Goal: Task Accomplishment & Management: Manage account settings

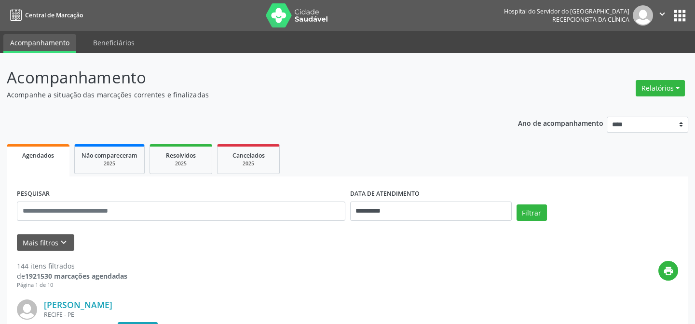
click at [35, 154] on span "Agendados" at bounding box center [38, 155] width 32 height 8
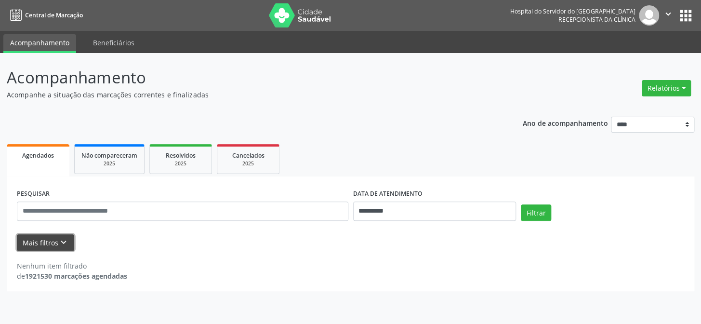
click at [59, 238] on icon "keyboard_arrow_down" at bounding box center [63, 242] width 11 height 11
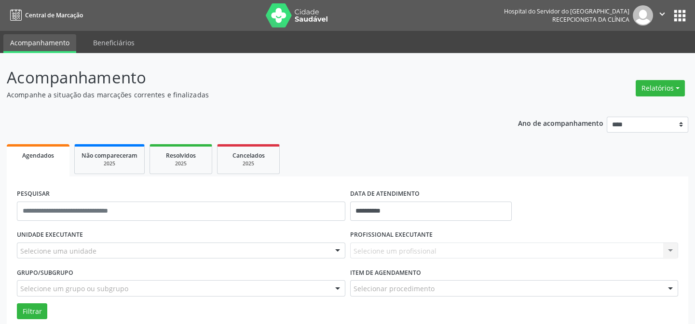
click at [96, 247] on div "Selecione uma unidade" at bounding box center [181, 250] width 328 height 16
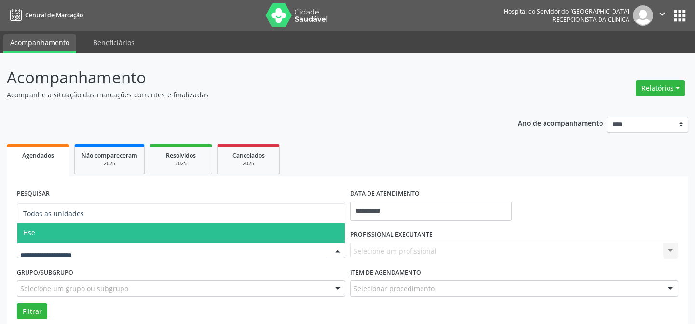
click at [92, 228] on span "Hse" at bounding box center [180, 232] width 327 height 19
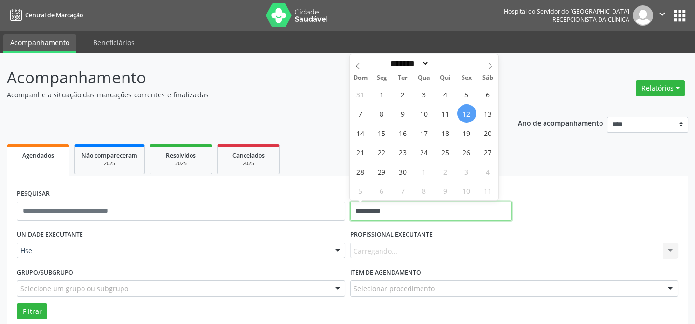
click at [419, 213] on input "**********" at bounding box center [430, 210] width 161 height 19
click at [467, 115] on span "12" at bounding box center [466, 113] width 19 height 19
type input "**********"
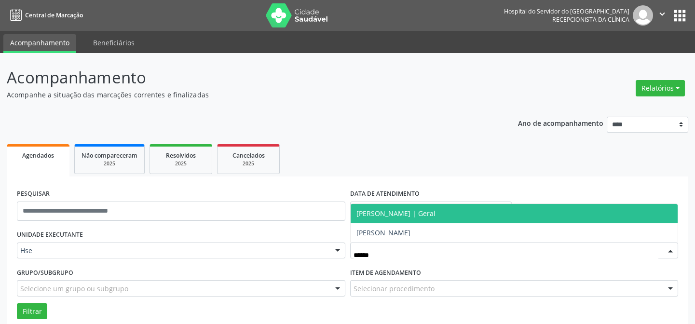
click at [474, 212] on span "[PERSON_NAME] | Geral" at bounding box center [513, 213] width 327 height 19
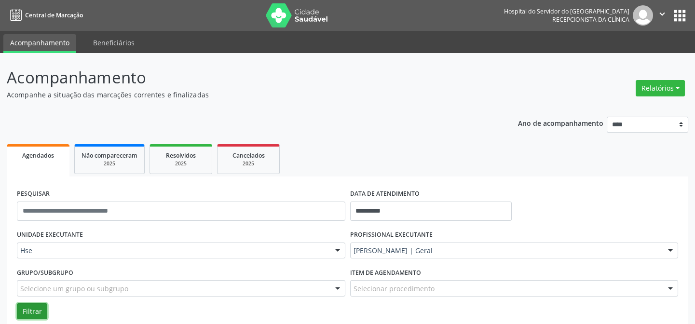
click at [37, 309] on button "Filtrar" at bounding box center [32, 311] width 30 height 16
click at [26, 311] on button "Filtrar" at bounding box center [32, 311] width 30 height 16
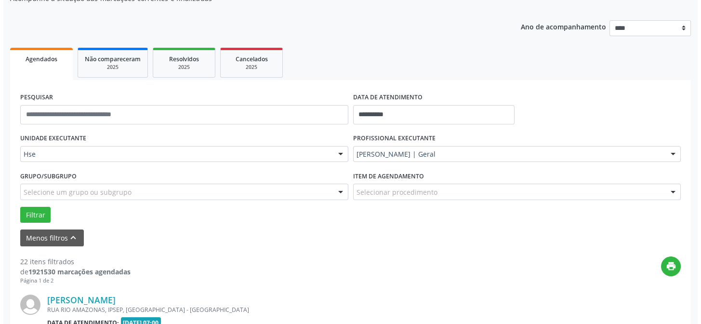
scroll to position [271, 0]
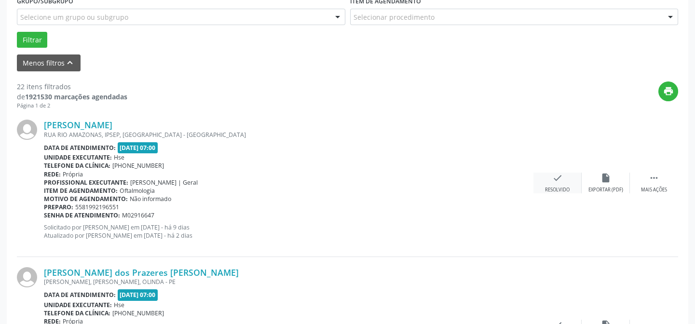
click at [559, 182] on icon "check" at bounding box center [557, 178] width 11 height 11
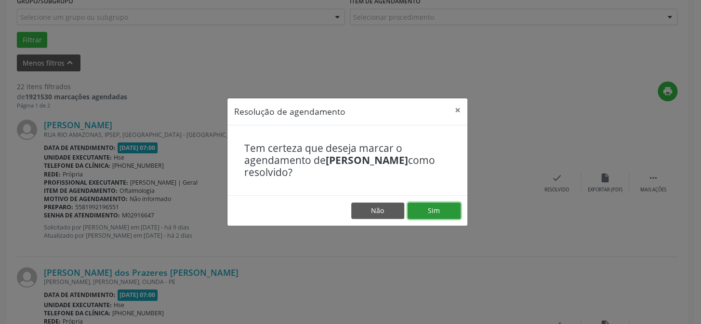
click at [443, 208] on button "Sim" at bounding box center [434, 210] width 53 height 16
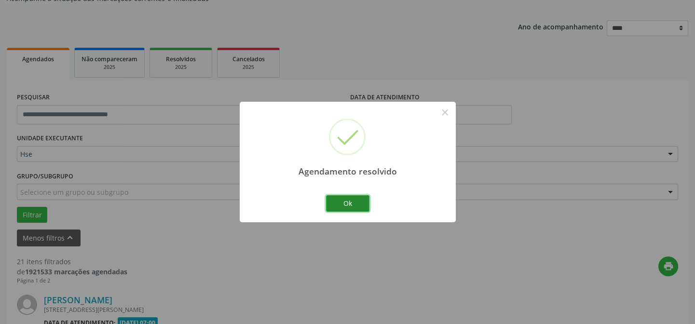
click at [357, 201] on button "Ok" at bounding box center [347, 203] width 43 height 16
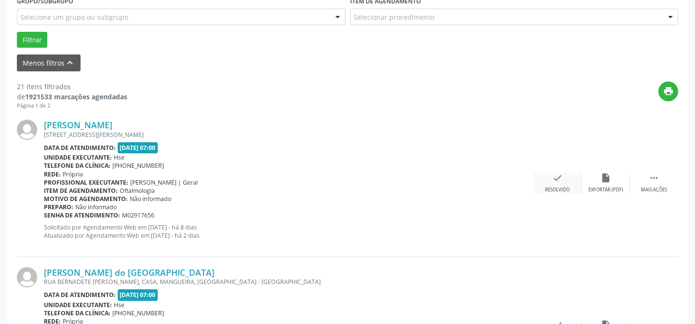
click at [564, 177] on div "check Resolvido" at bounding box center [557, 183] width 48 height 21
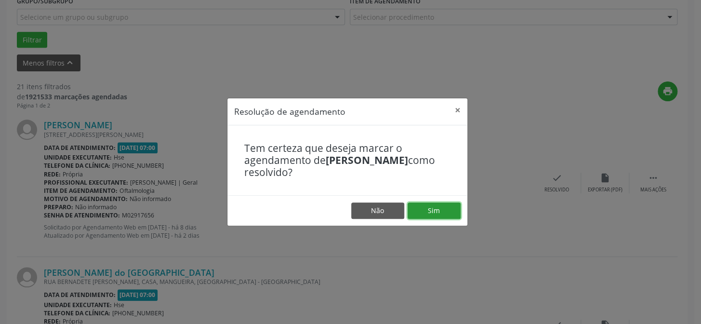
click at [437, 207] on button "Sim" at bounding box center [434, 210] width 53 height 16
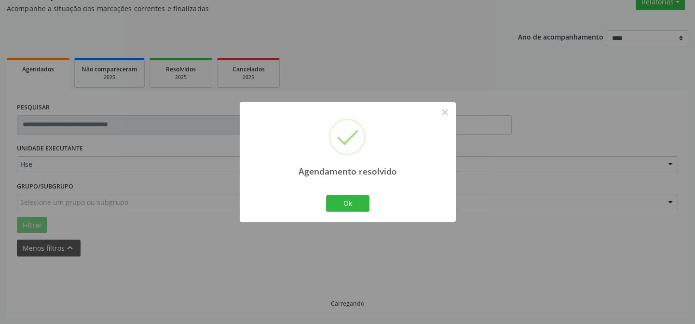
scroll to position [96, 0]
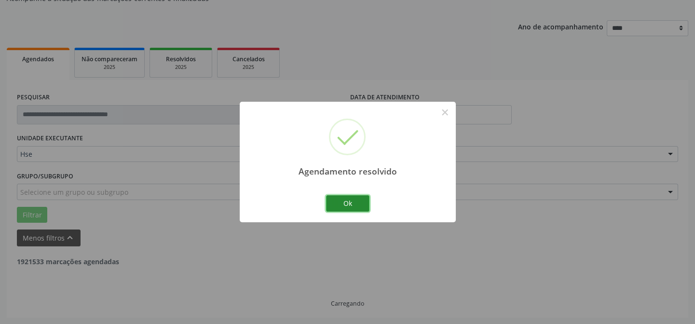
click at [357, 201] on button "Ok" at bounding box center [347, 203] width 43 height 16
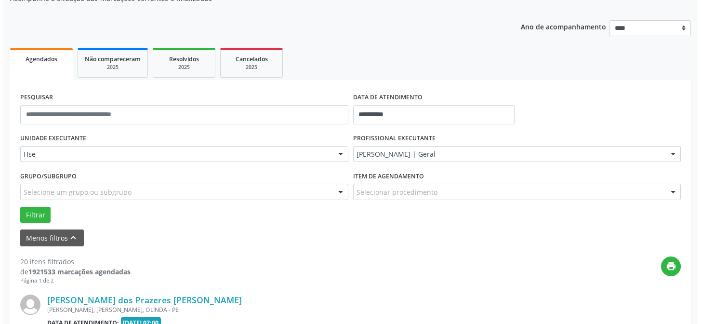
scroll to position [184, 0]
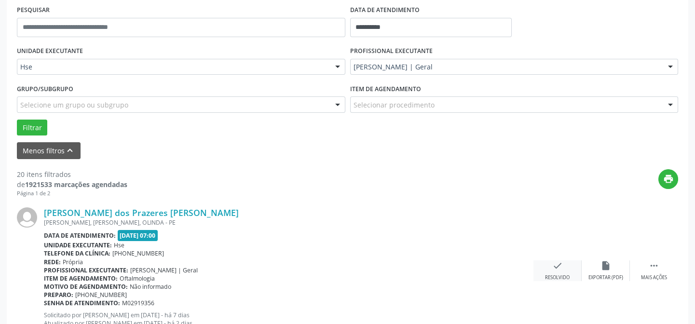
click at [558, 269] on icon "check" at bounding box center [557, 265] width 11 height 11
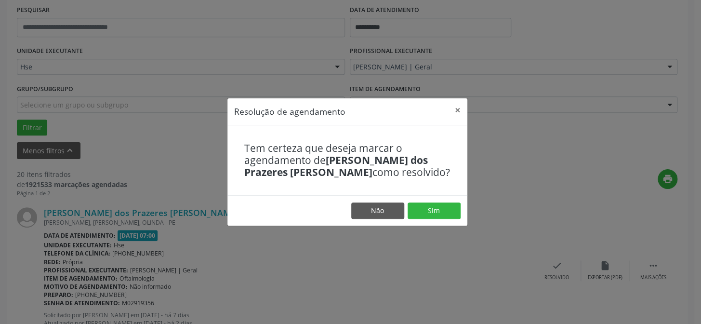
click at [443, 202] on footer "Não Sim" at bounding box center [348, 210] width 240 height 30
click at [443, 208] on button "Sim" at bounding box center [434, 210] width 53 height 16
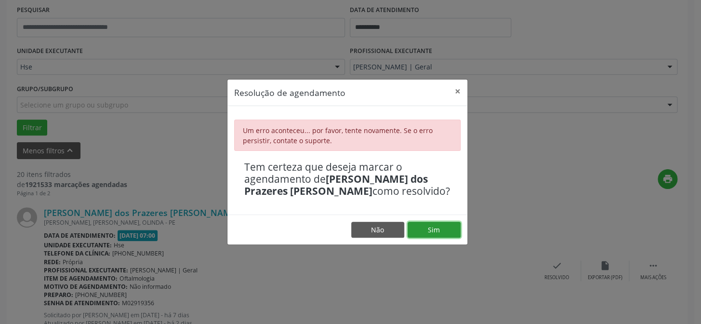
click at [434, 226] on button "Sim" at bounding box center [434, 230] width 53 height 16
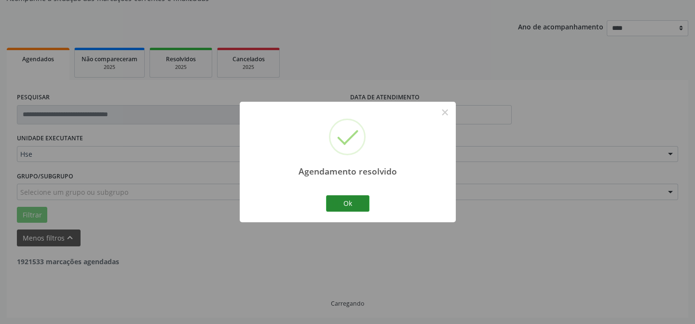
click at [354, 198] on button "Ok" at bounding box center [347, 203] width 43 height 16
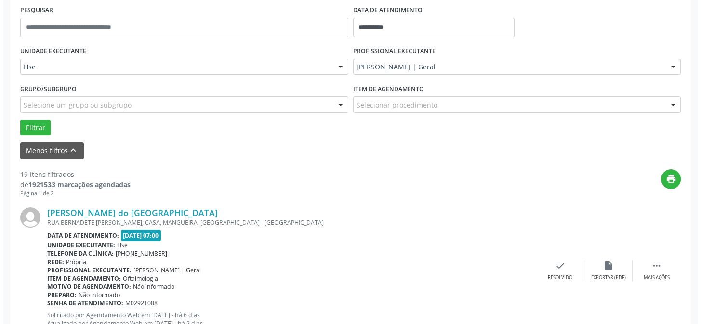
scroll to position [228, 0]
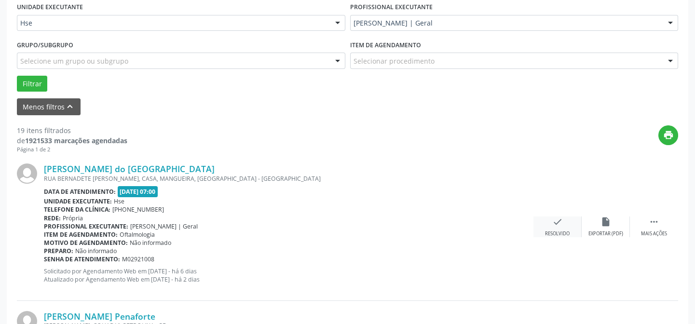
click at [561, 230] on div "Resolvido" at bounding box center [557, 233] width 25 height 7
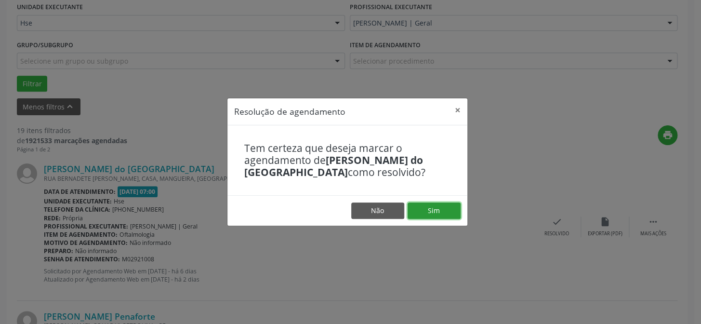
click at [436, 207] on button "Sim" at bounding box center [434, 210] width 53 height 16
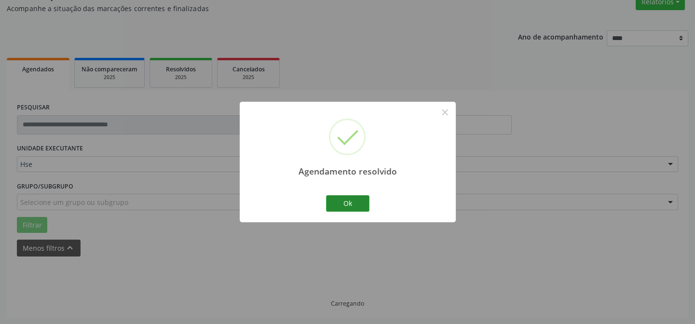
scroll to position [96, 0]
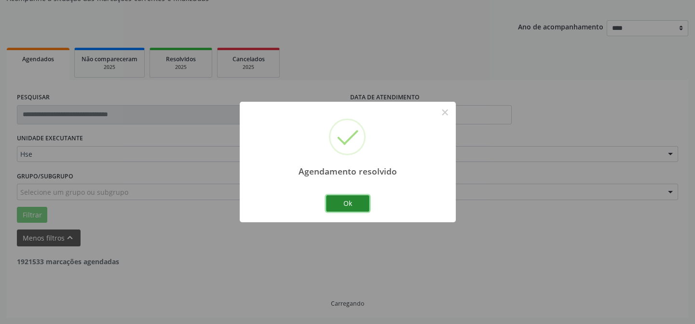
click at [343, 203] on button "Ok" at bounding box center [347, 203] width 43 height 16
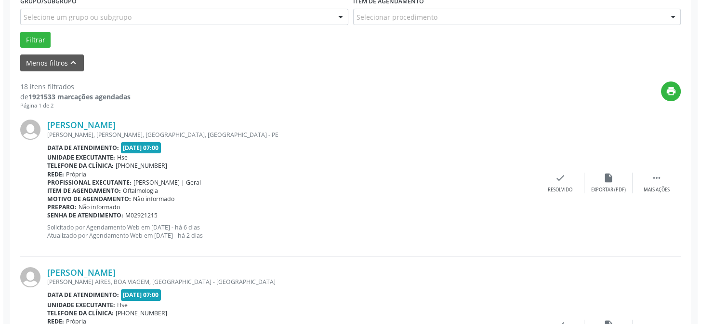
scroll to position [315, 0]
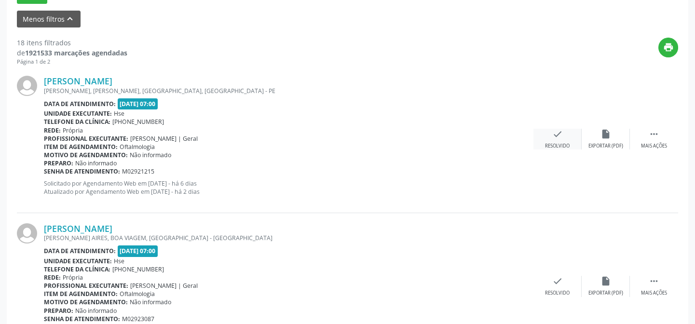
click at [552, 132] on icon "check" at bounding box center [557, 134] width 11 height 11
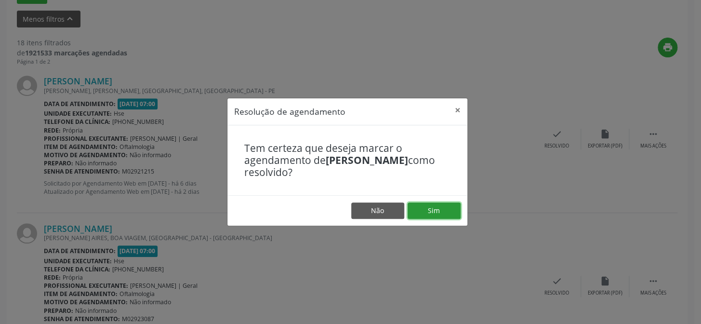
click at [452, 212] on button "Sim" at bounding box center [434, 210] width 53 height 16
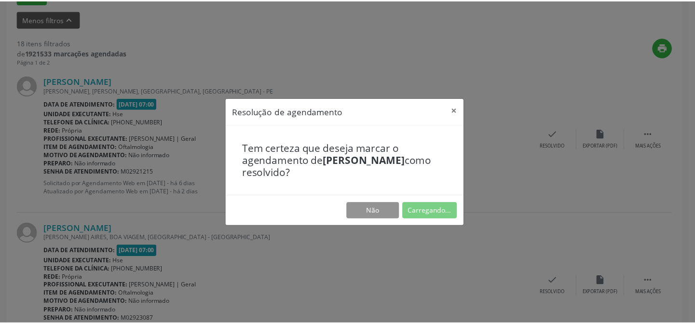
scroll to position [86, 0]
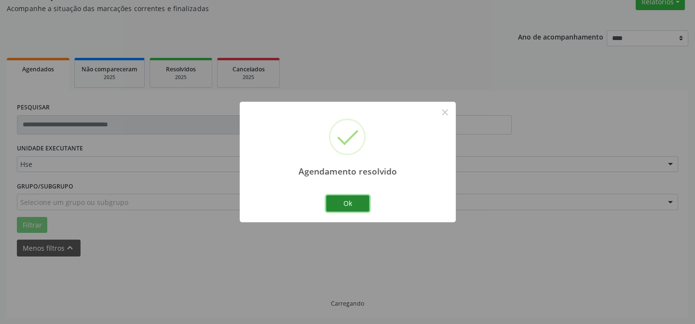
click at [357, 199] on button "Ok" at bounding box center [347, 203] width 43 height 16
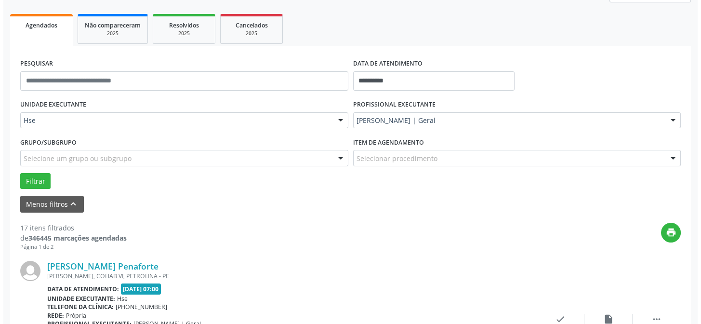
scroll to position [217, 0]
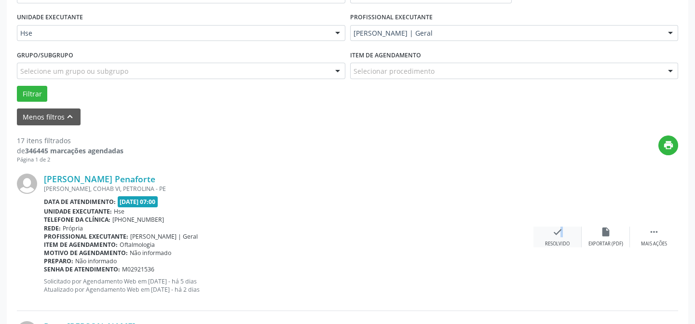
click at [554, 235] on icon "check" at bounding box center [557, 232] width 11 height 11
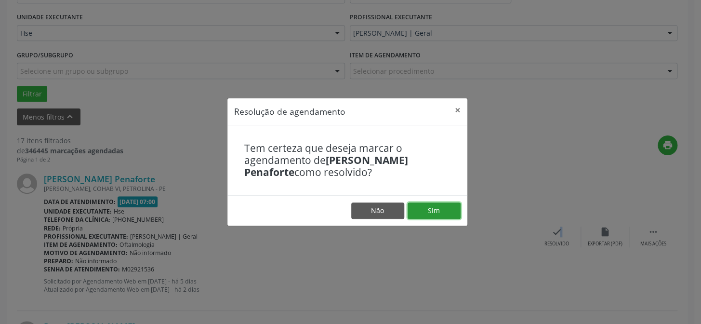
drag, startPoint x: 438, startPoint y: 202, endPoint x: 439, endPoint y: 210, distance: 7.7
click at [438, 204] on button "Sim" at bounding box center [434, 210] width 53 height 16
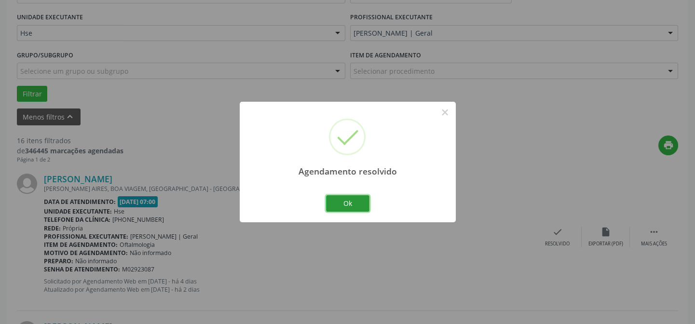
click at [340, 203] on button "Ok" at bounding box center [347, 203] width 43 height 16
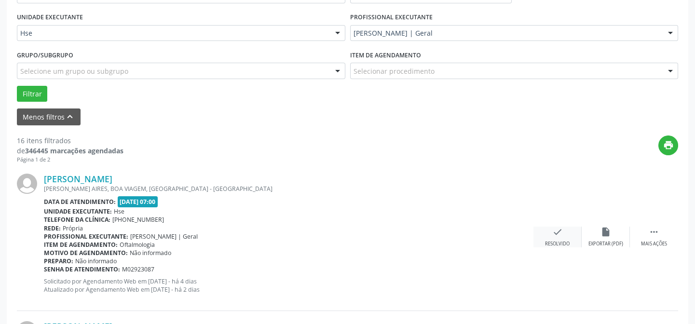
click at [557, 233] on icon "check" at bounding box center [557, 232] width 11 height 11
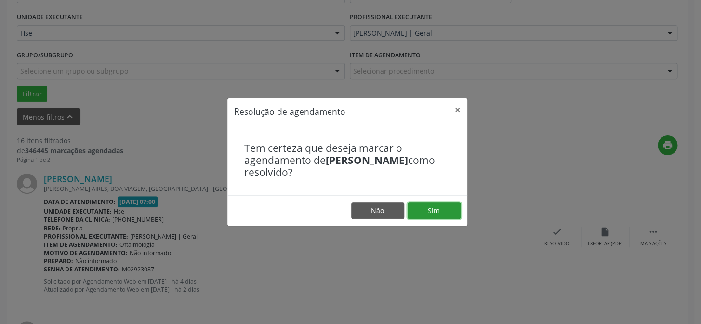
click at [440, 207] on button "Sim" at bounding box center [434, 210] width 53 height 16
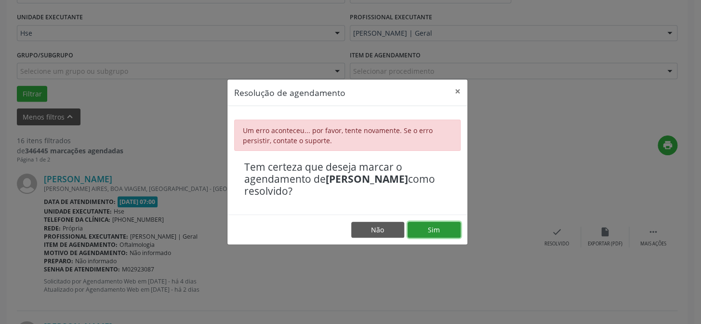
click at [437, 231] on button "Sim" at bounding box center [434, 230] width 53 height 16
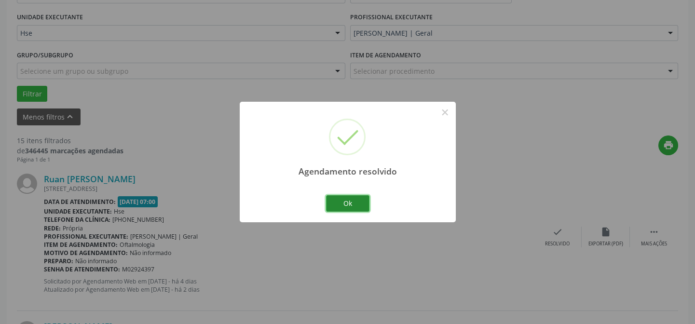
click at [366, 203] on button "Ok" at bounding box center [347, 203] width 43 height 16
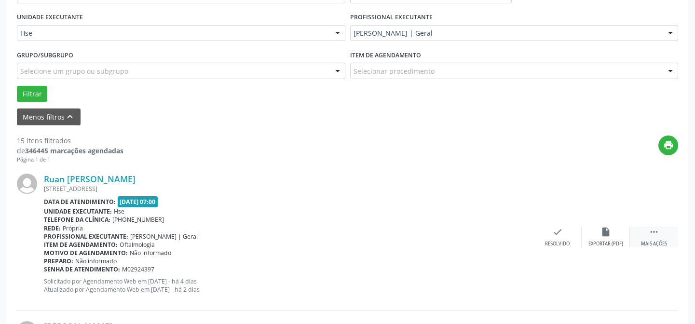
click at [651, 236] on icon "" at bounding box center [653, 232] width 11 height 11
click at [608, 235] on icon "alarm_off" at bounding box center [605, 232] width 11 height 11
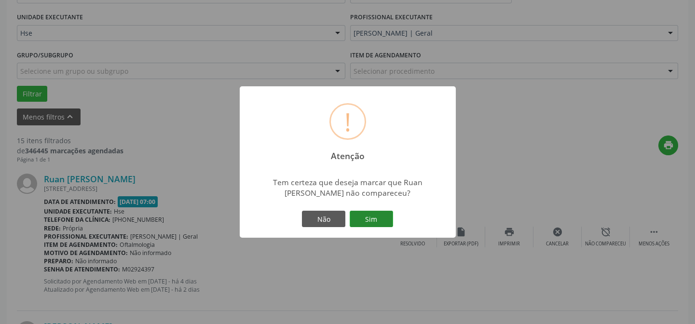
click at [371, 223] on button "Sim" at bounding box center [370, 219] width 43 height 16
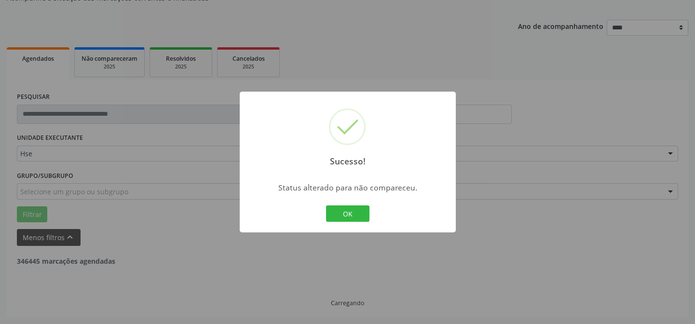
scroll to position [96, 0]
click at [341, 215] on button "OK" at bounding box center [347, 213] width 43 height 16
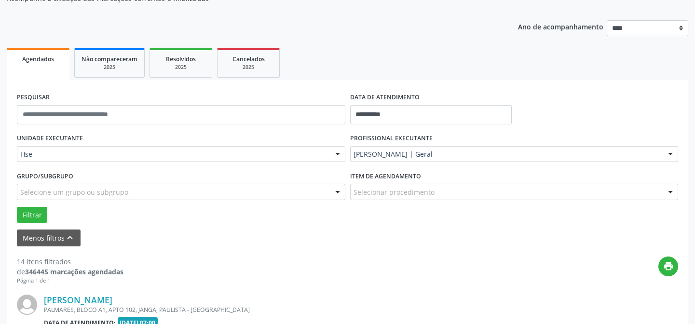
scroll to position [217, 0]
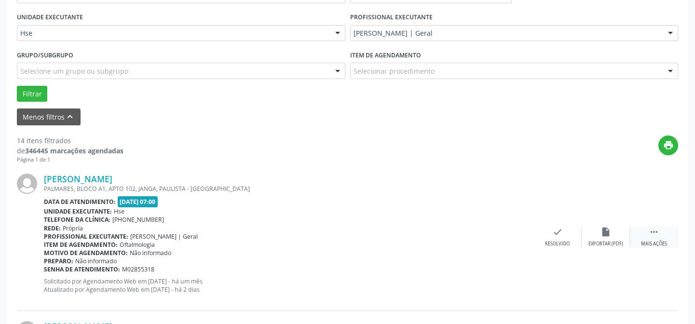
click at [660, 236] on div " Mais ações" at bounding box center [654, 237] width 48 height 21
click at [603, 230] on icon "alarm_off" at bounding box center [605, 232] width 11 height 11
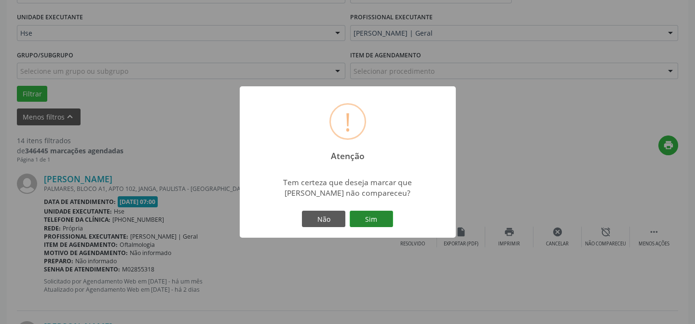
click at [386, 216] on button "Sim" at bounding box center [370, 219] width 43 height 16
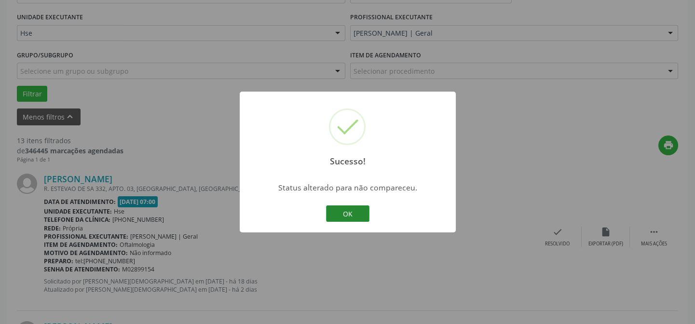
click at [338, 211] on button "OK" at bounding box center [347, 213] width 43 height 16
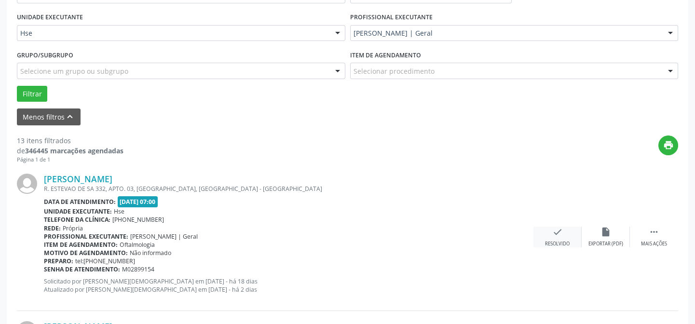
click at [562, 237] on div "check Resolvido" at bounding box center [557, 237] width 48 height 21
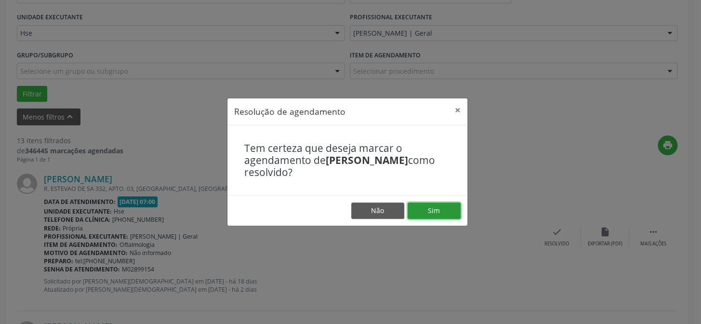
click at [439, 210] on button "Sim" at bounding box center [434, 210] width 53 height 16
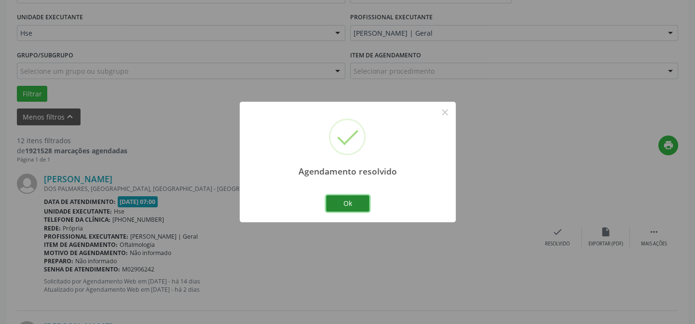
click at [356, 199] on button "Ok" at bounding box center [347, 203] width 43 height 16
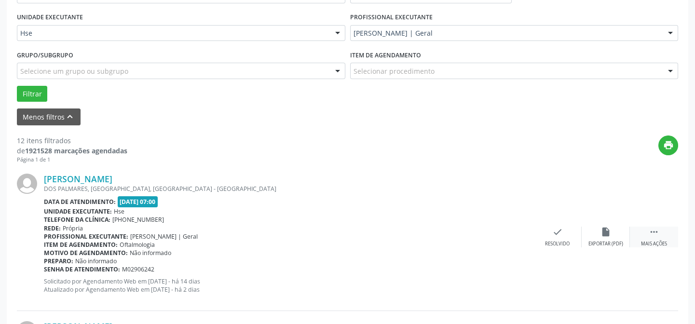
click at [648, 232] on icon "" at bounding box center [653, 232] width 11 height 11
click at [608, 229] on icon "alarm_off" at bounding box center [605, 232] width 11 height 11
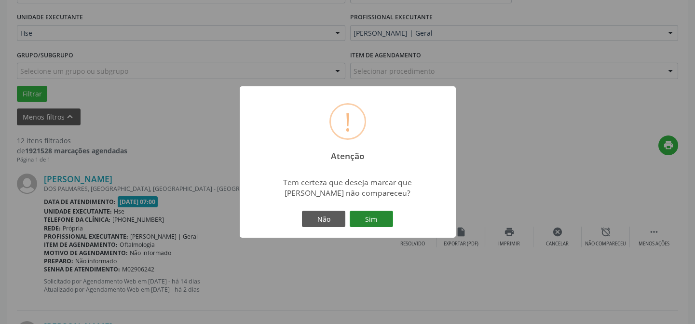
click at [369, 217] on button "Sim" at bounding box center [370, 219] width 43 height 16
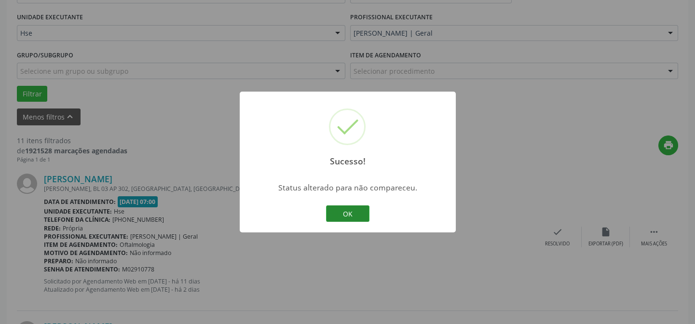
click at [336, 212] on button "OK" at bounding box center [347, 213] width 43 height 16
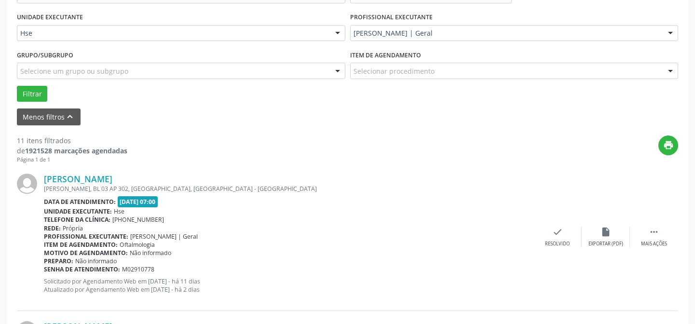
click at [546, 221] on div "[PERSON_NAME] [PERSON_NAME], BL 03 AP 302, [GEOGRAPHIC_DATA], [GEOGRAPHIC_DATA]…" at bounding box center [347, 236] width 661 height 147
click at [554, 243] on div "Resolvido" at bounding box center [557, 244] width 25 height 7
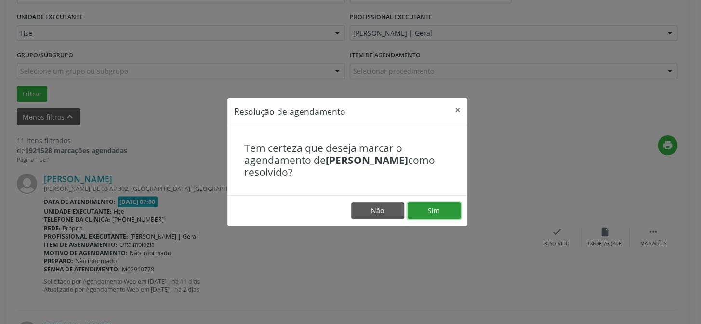
click at [454, 211] on button "Sim" at bounding box center [434, 210] width 53 height 16
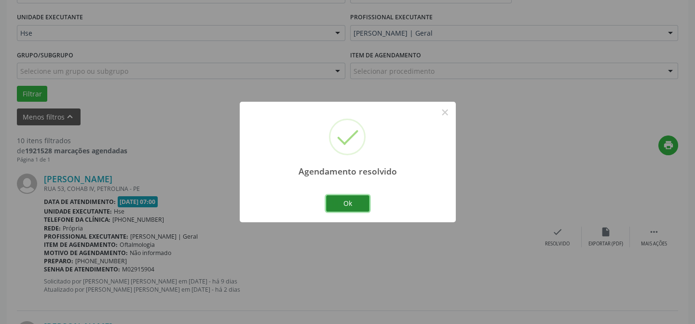
click at [346, 202] on button "Ok" at bounding box center [347, 203] width 43 height 16
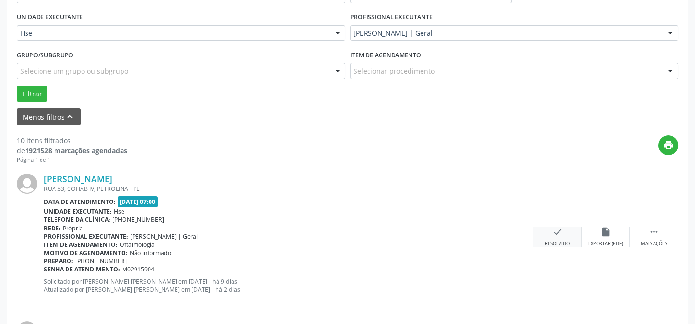
click at [547, 235] on div "check Resolvido" at bounding box center [557, 237] width 48 height 21
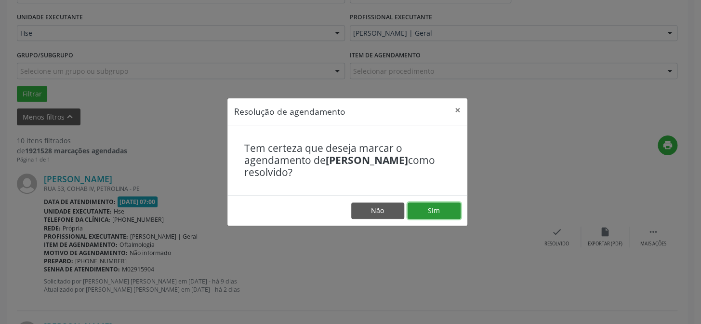
click at [425, 207] on button "Sim" at bounding box center [434, 210] width 53 height 16
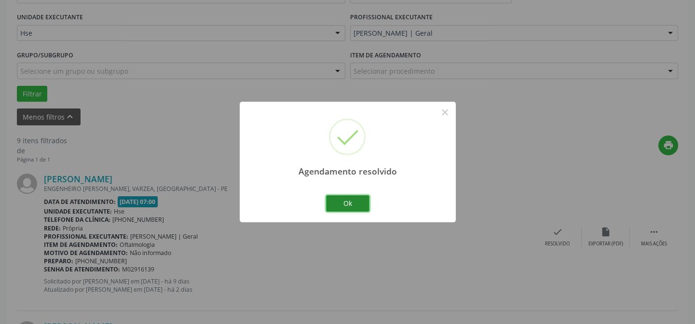
click at [353, 198] on button "Ok" at bounding box center [347, 203] width 43 height 16
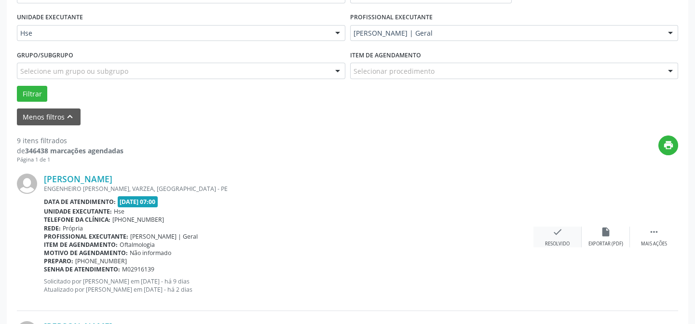
click at [552, 236] on icon "check" at bounding box center [557, 232] width 11 height 11
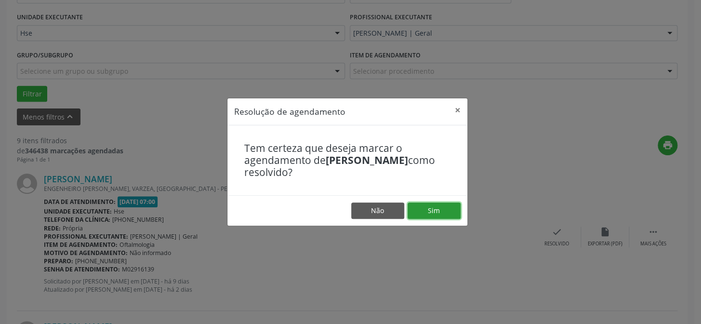
click at [443, 204] on button "Sim" at bounding box center [434, 210] width 53 height 16
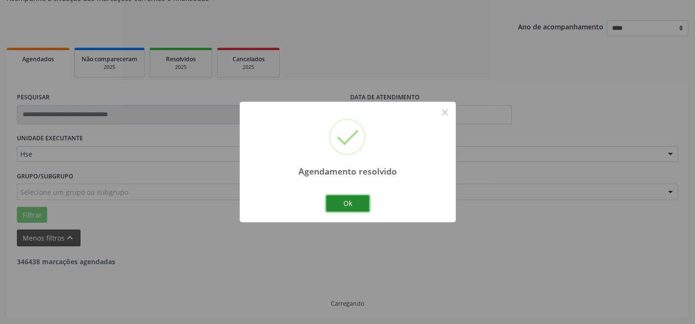
click at [333, 201] on button "Ok" at bounding box center [347, 203] width 43 height 16
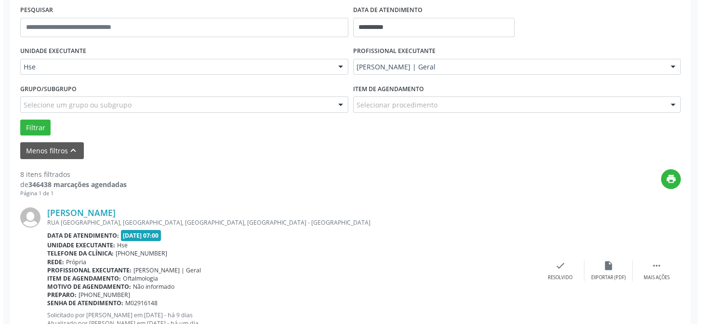
scroll to position [315, 0]
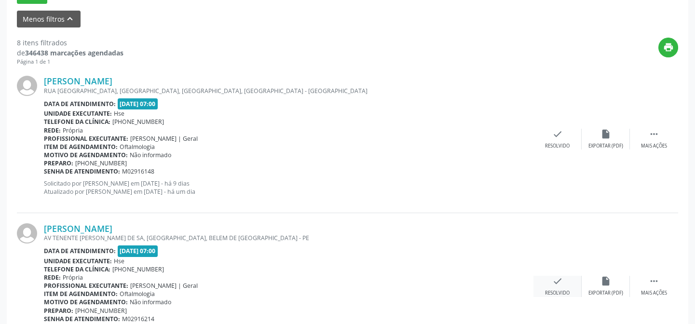
click at [552, 283] on icon "check" at bounding box center [557, 281] width 11 height 11
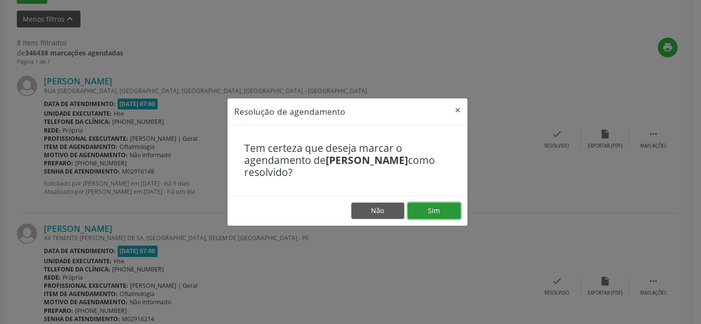
click at [438, 209] on button "Sim" at bounding box center [434, 210] width 53 height 16
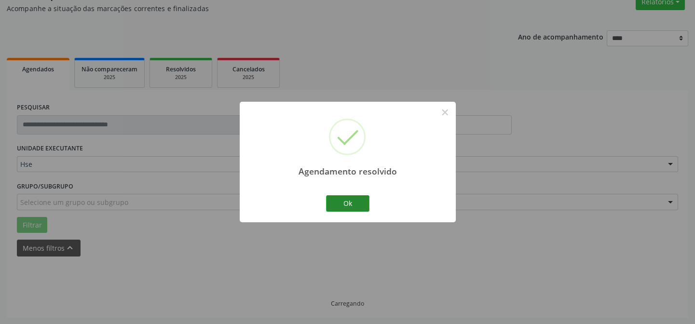
scroll to position [96, 0]
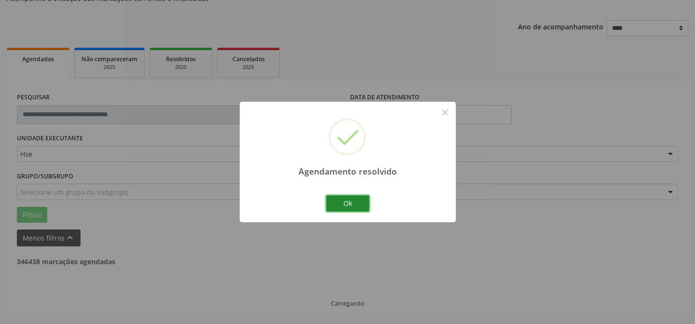
click at [342, 198] on button "Ok" at bounding box center [347, 203] width 43 height 16
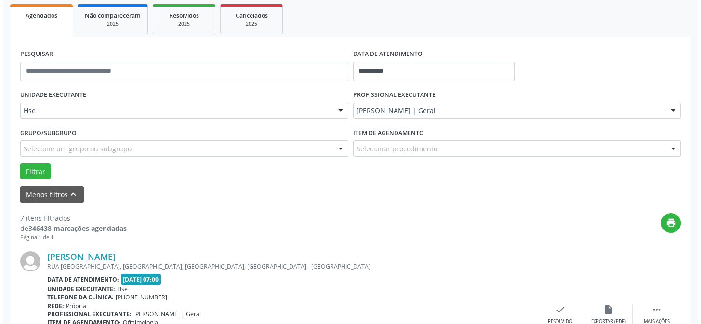
scroll to position [184, 0]
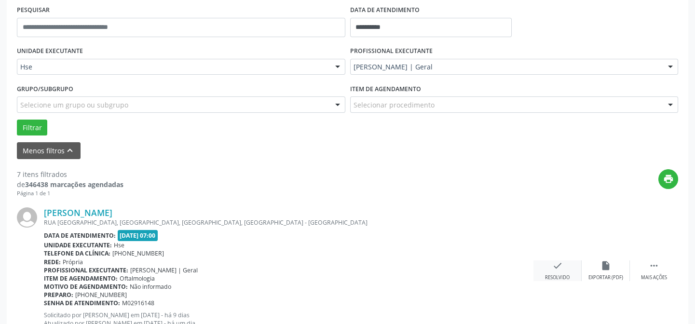
click at [557, 274] on div "Resolvido" at bounding box center [557, 277] width 25 height 7
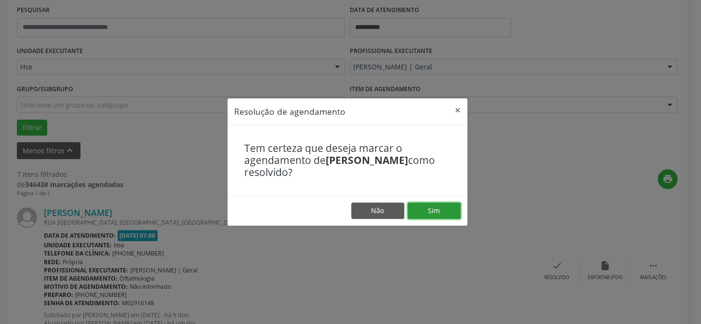
click at [454, 210] on button "Sim" at bounding box center [434, 210] width 53 height 16
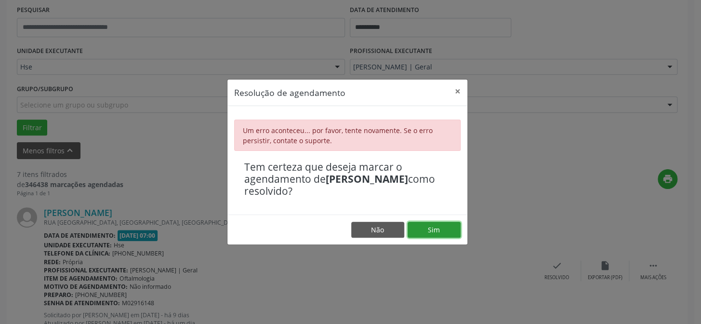
click at [438, 229] on button "Sim" at bounding box center [434, 230] width 53 height 16
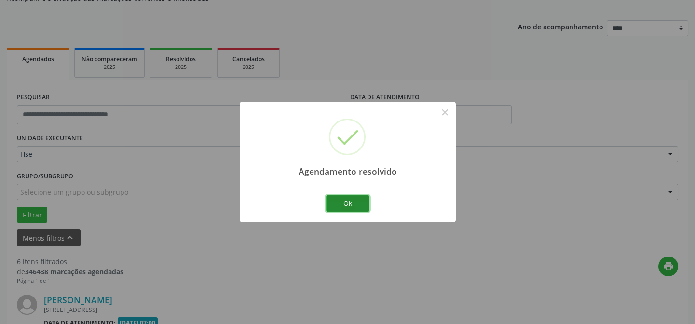
click at [347, 200] on button "Ok" at bounding box center [347, 203] width 43 height 16
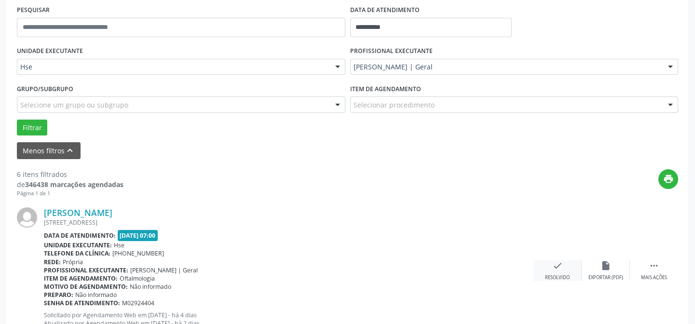
click at [557, 268] on icon "check" at bounding box center [557, 265] width 11 height 11
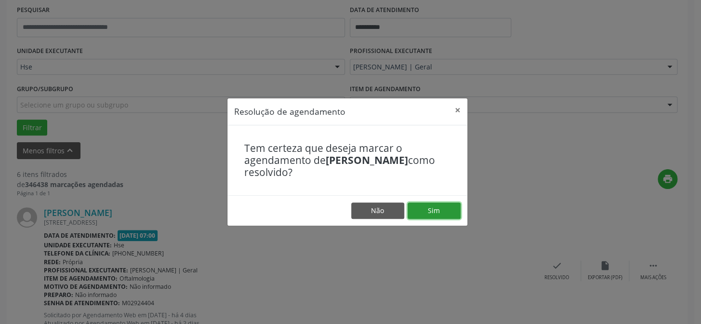
click at [441, 214] on button "Sim" at bounding box center [434, 210] width 53 height 16
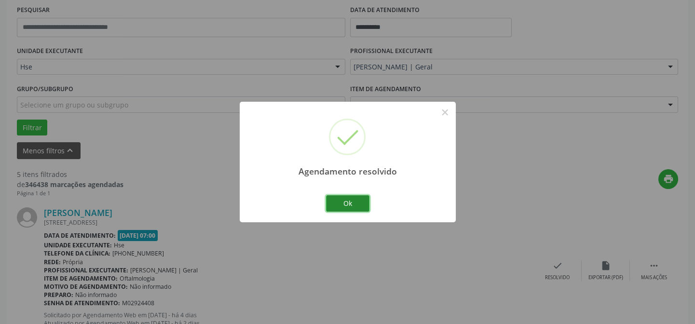
click at [345, 201] on button "Ok" at bounding box center [347, 203] width 43 height 16
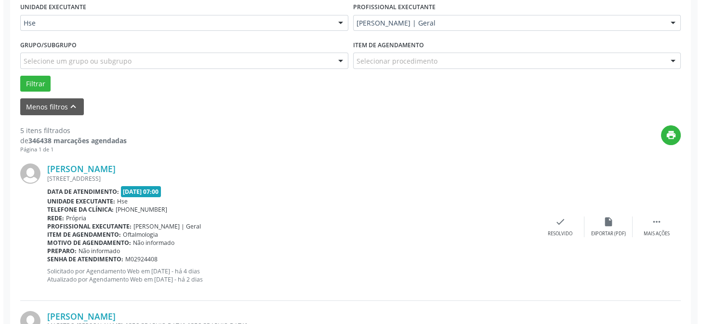
scroll to position [271, 0]
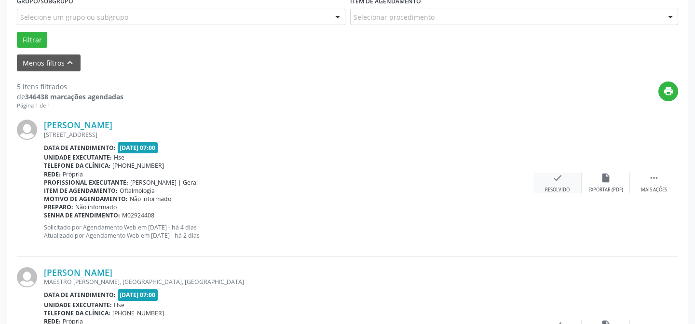
click at [550, 183] on div "check Resolvido" at bounding box center [557, 183] width 48 height 21
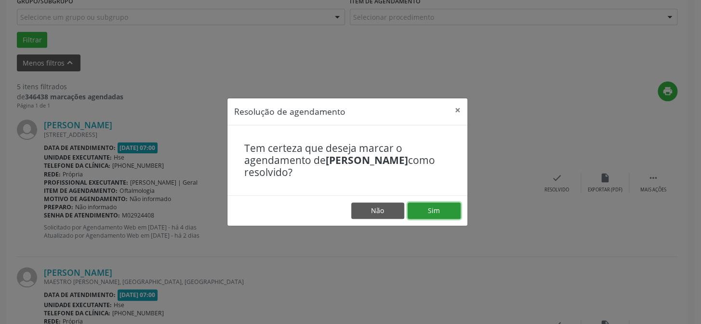
click at [442, 212] on button "Sim" at bounding box center [434, 210] width 53 height 16
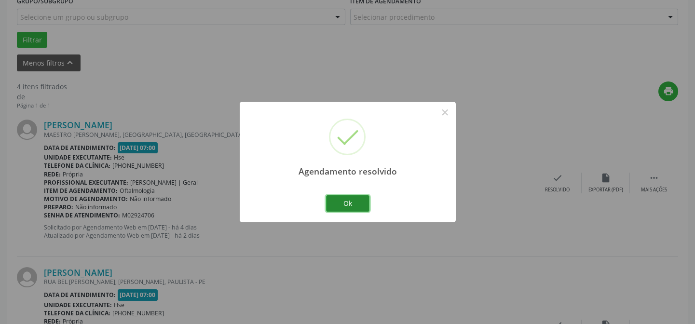
click at [357, 202] on button "Ok" at bounding box center [347, 203] width 43 height 16
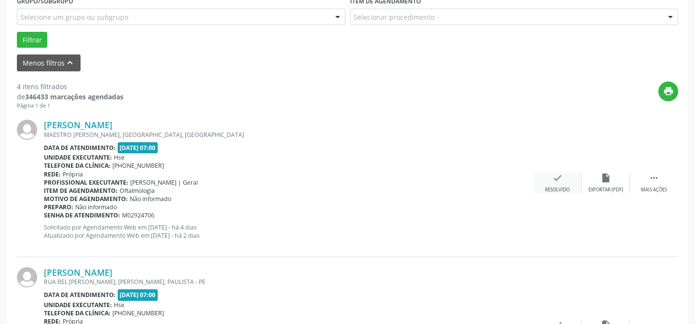
click at [557, 190] on div "Resolvido" at bounding box center [557, 190] width 25 height 7
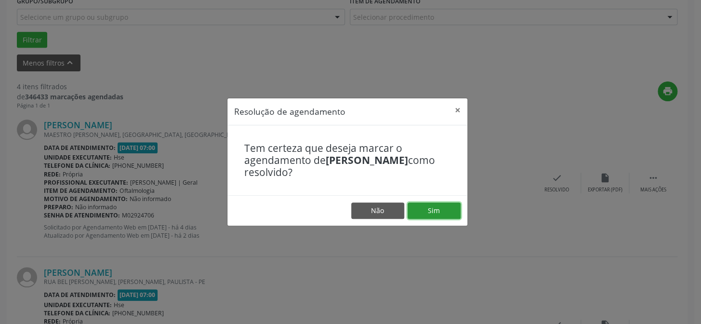
click at [437, 210] on button "Sim" at bounding box center [434, 210] width 53 height 16
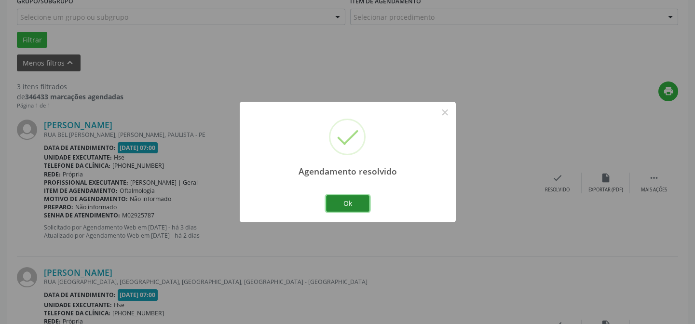
click at [357, 204] on button "Ok" at bounding box center [347, 203] width 43 height 16
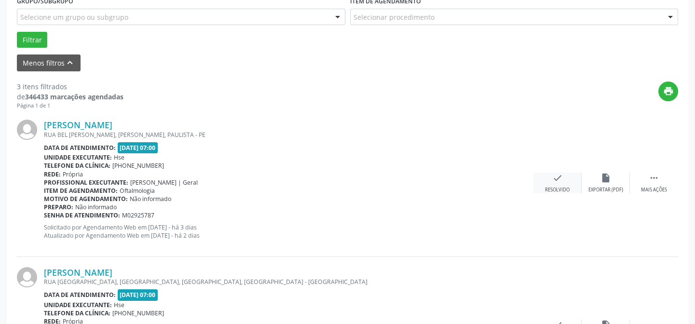
click at [546, 182] on div "check Resolvido" at bounding box center [557, 183] width 48 height 21
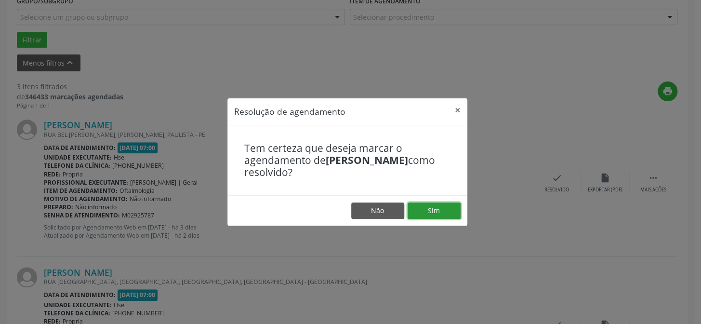
click at [429, 208] on button "Sim" at bounding box center [434, 210] width 53 height 16
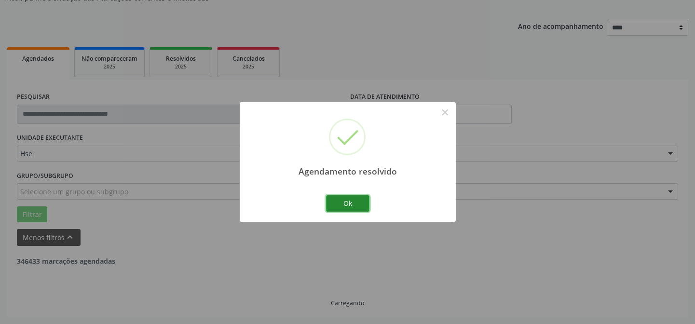
click at [363, 201] on button "Ok" at bounding box center [347, 203] width 43 height 16
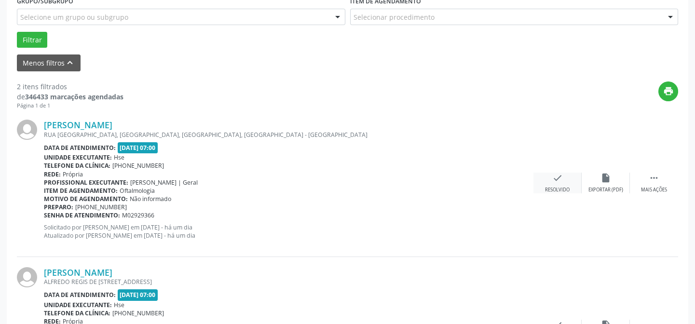
click at [560, 180] on icon "check" at bounding box center [557, 178] width 11 height 11
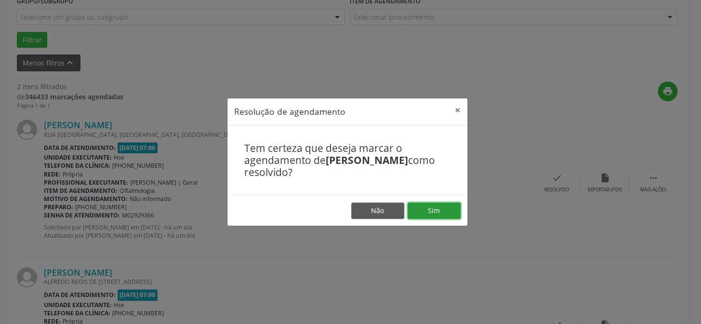
click at [427, 209] on button "Sim" at bounding box center [434, 210] width 53 height 16
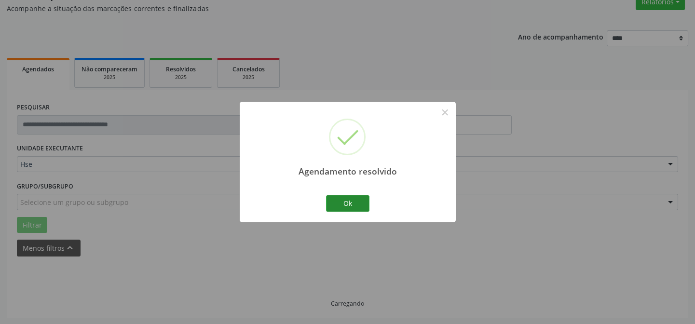
scroll to position [96, 0]
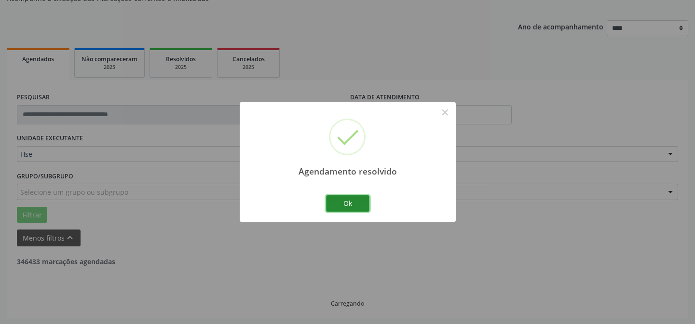
click at [351, 201] on button "Ok" at bounding box center [347, 203] width 43 height 16
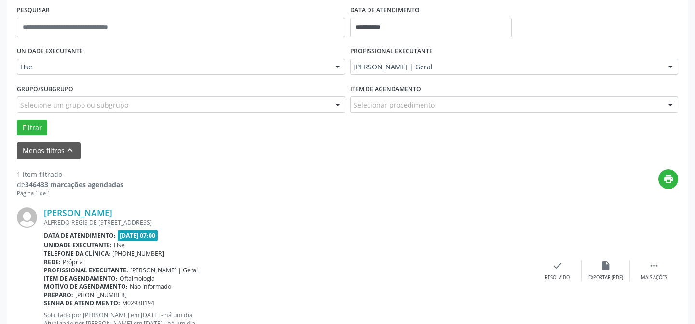
scroll to position [220, 0]
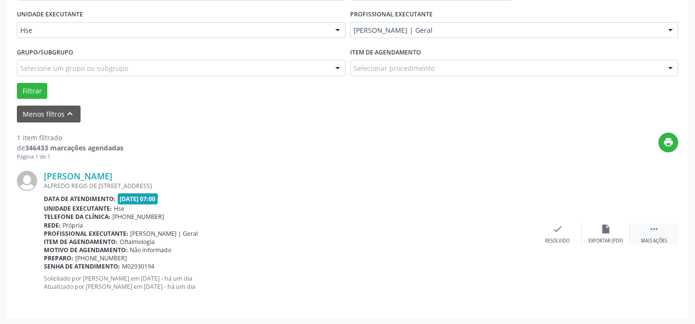
click at [649, 230] on icon "" at bounding box center [653, 229] width 11 height 11
click at [616, 232] on div "alarm_off Não compareceu" at bounding box center [605, 234] width 48 height 21
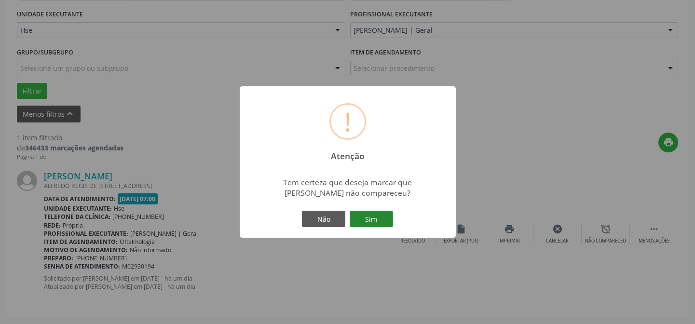
click at [381, 220] on button "Sim" at bounding box center [370, 219] width 43 height 16
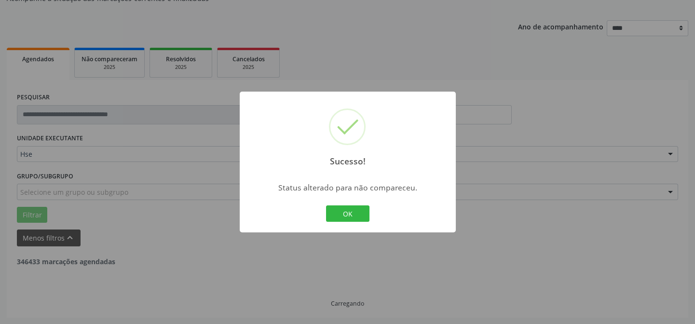
scroll to position [65, 0]
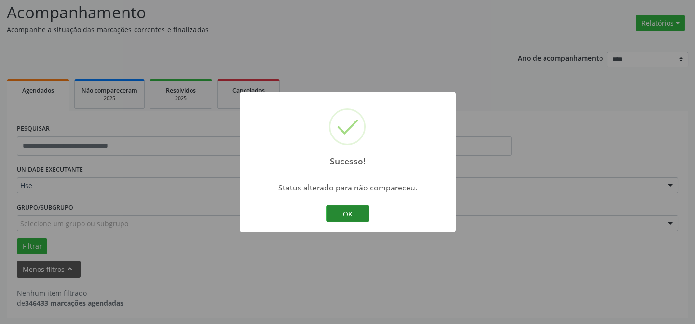
click at [355, 213] on button "OK" at bounding box center [347, 213] width 43 height 16
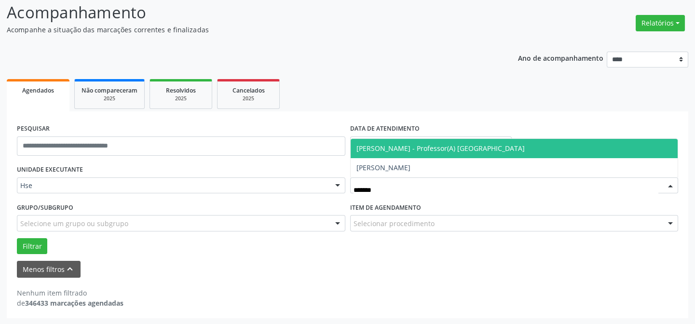
click at [464, 145] on span "[PERSON_NAME] - Professor(A) [GEOGRAPHIC_DATA]" at bounding box center [513, 148] width 327 height 19
type input "*******"
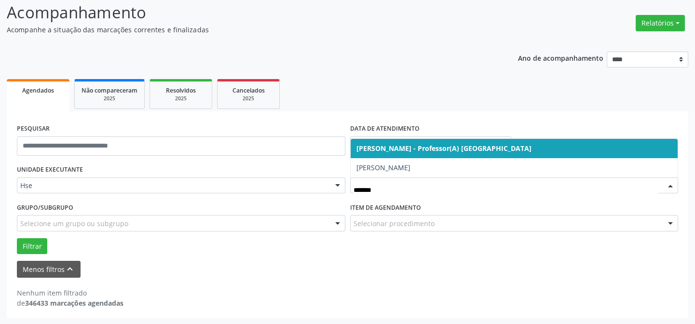
type input "******"
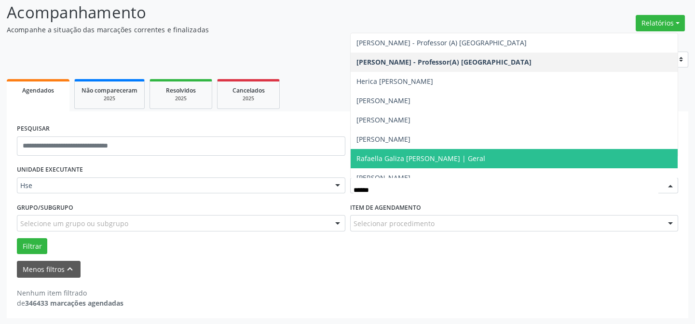
click at [402, 156] on span "Rafaella Galiza [PERSON_NAME] | Geral" at bounding box center [420, 158] width 129 height 9
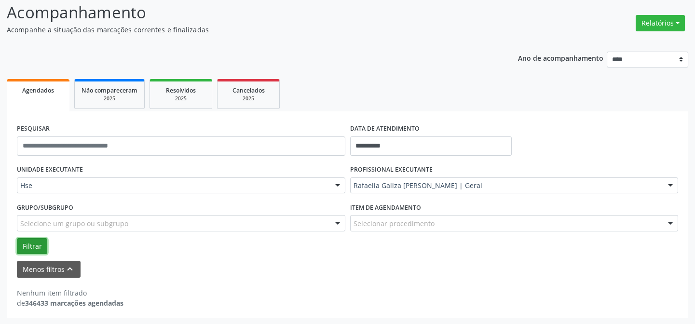
click at [36, 241] on button "Filtrar" at bounding box center [32, 246] width 30 height 16
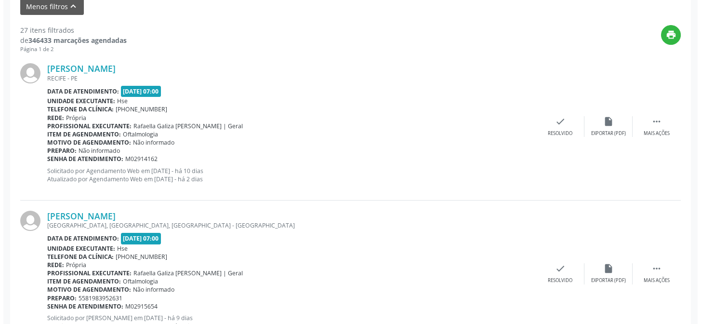
scroll to position [153, 0]
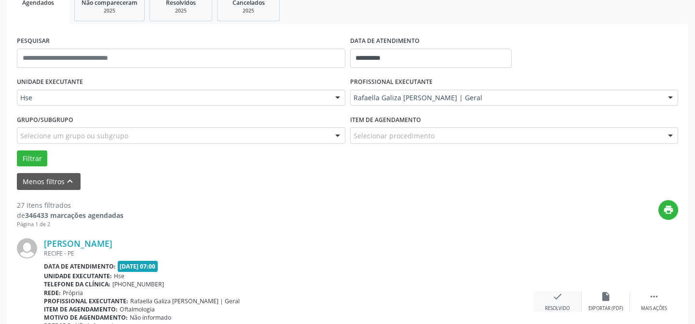
click at [557, 299] on icon "check" at bounding box center [557, 296] width 11 height 11
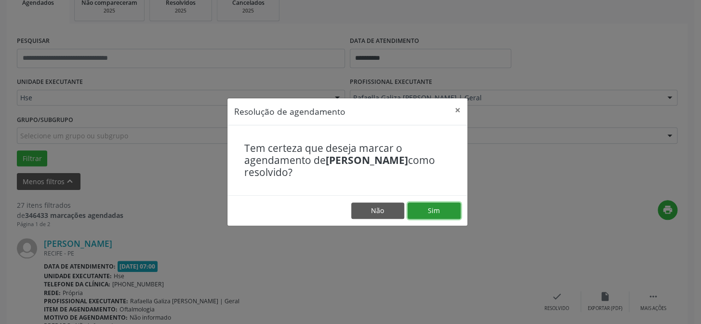
click at [438, 211] on button "Sim" at bounding box center [434, 210] width 53 height 16
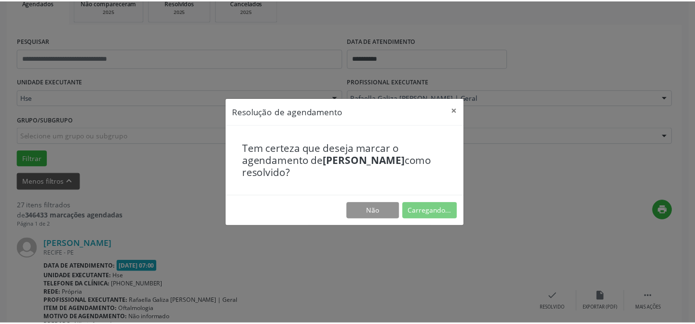
scroll to position [86, 0]
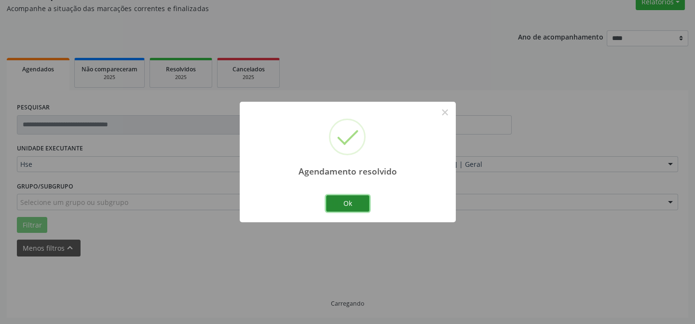
click at [355, 204] on button "Ok" at bounding box center [347, 203] width 43 height 16
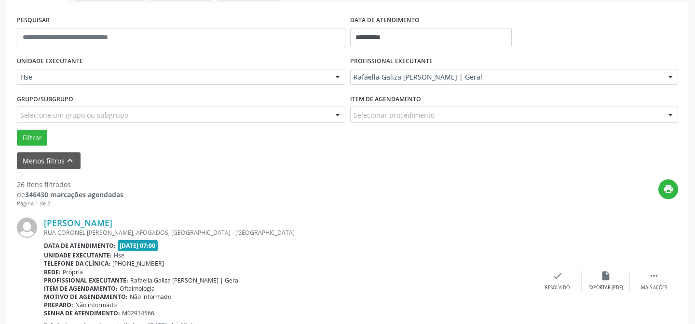
scroll to position [217, 0]
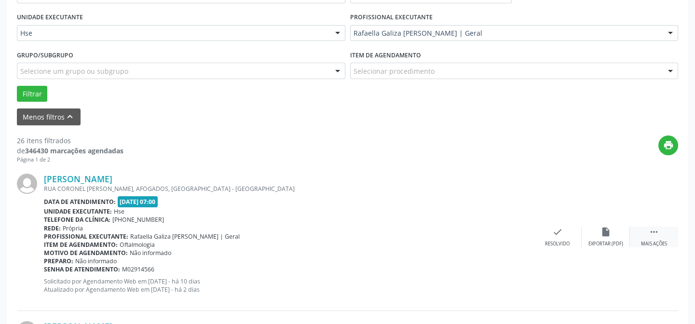
drag, startPoint x: 651, startPoint y: 235, endPoint x: 631, endPoint y: 236, distance: 19.8
click at [649, 235] on icon "" at bounding box center [653, 232] width 11 height 11
click at [614, 231] on div "alarm_off Não compareceu" at bounding box center [605, 237] width 48 height 21
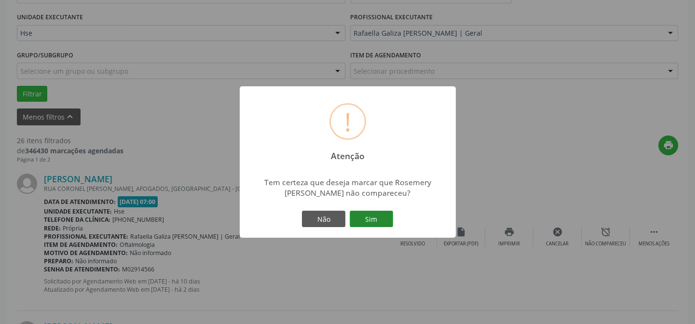
click at [370, 217] on button "Sim" at bounding box center [370, 219] width 43 height 16
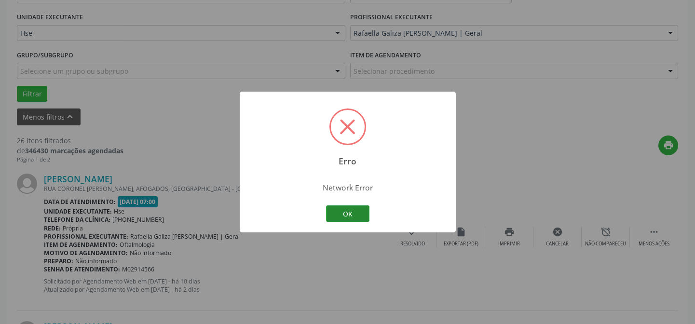
click at [346, 211] on button "OK" at bounding box center [347, 213] width 43 height 16
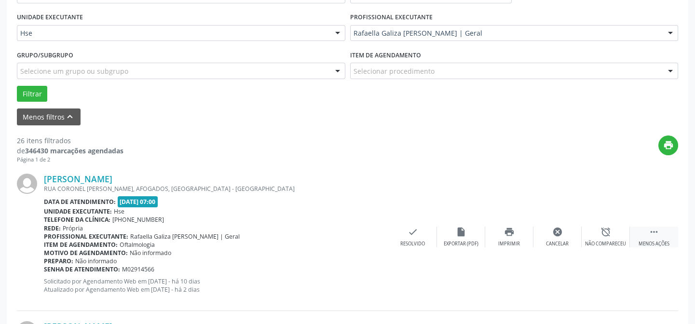
click at [651, 241] on div "Menos ações" at bounding box center [653, 244] width 31 height 7
click at [603, 227] on icon "insert_drive_file" at bounding box center [605, 232] width 11 height 11
click at [653, 227] on icon "" at bounding box center [653, 232] width 11 height 11
click at [602, 241] on div "Não compareceu" at bounding box center [605, 244] width 41 height 7
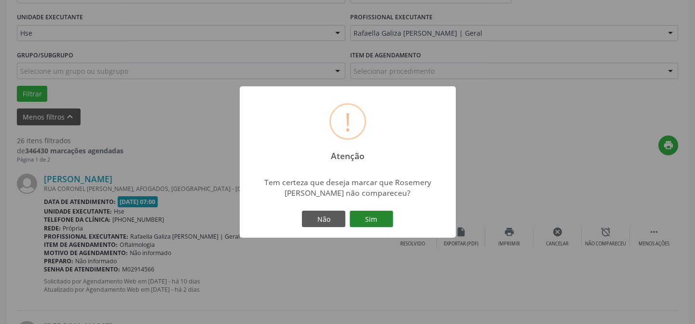
click at [376, 213] on button "Sim" at bounding box center [370, 219] width 43 height 16
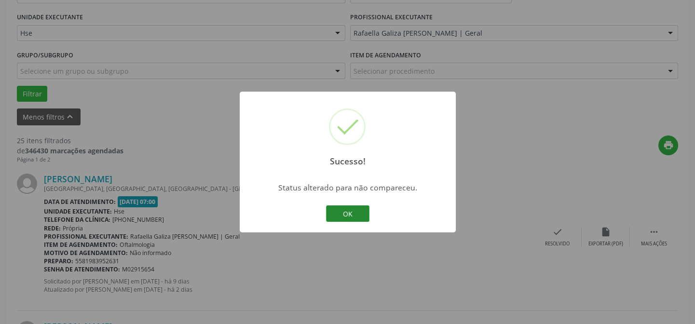
click at [342, 208] on button "OK" at bounding box center [347, 213] width 43 height 16
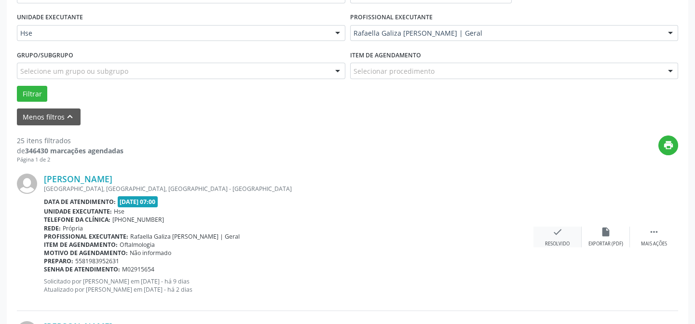
click at [550, 230] on div "check Resolvido" at bounding box center [557, 237] width 48 height 21
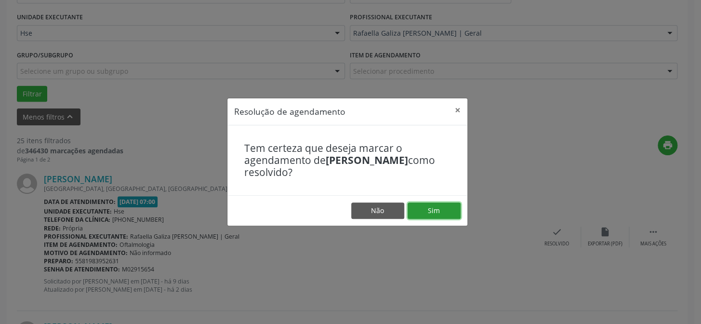
click at [433, 210] on button "Sim" at bounding box center [434, 210] width 53 height 16
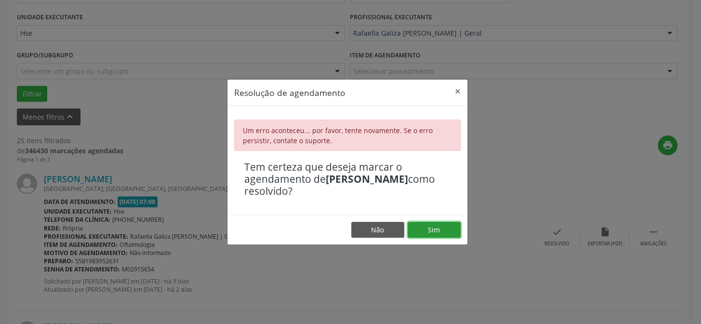
click at [452, 227] on button "Sim" at bounding box center [434, 230] width 53 height 16
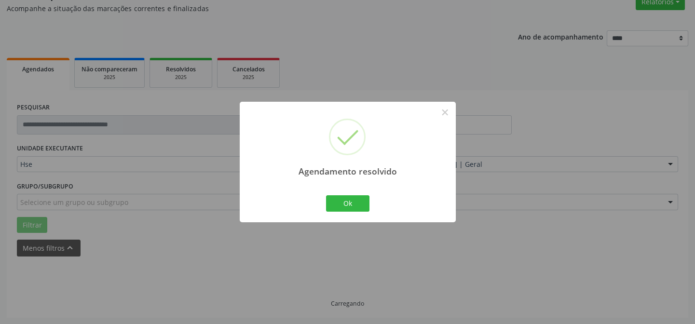
scroll to position [96, 0]
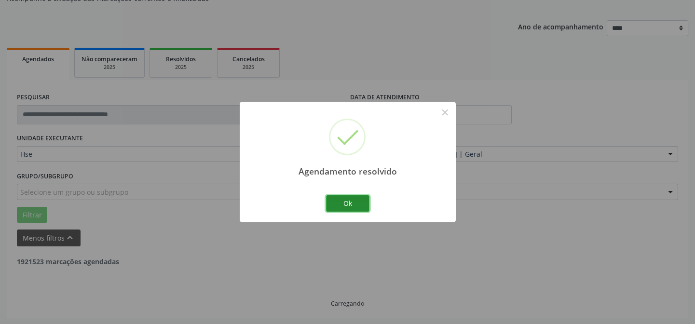
click at [338, 198] on button "Ok" at bounding box center [347, 203] width 43 height 16
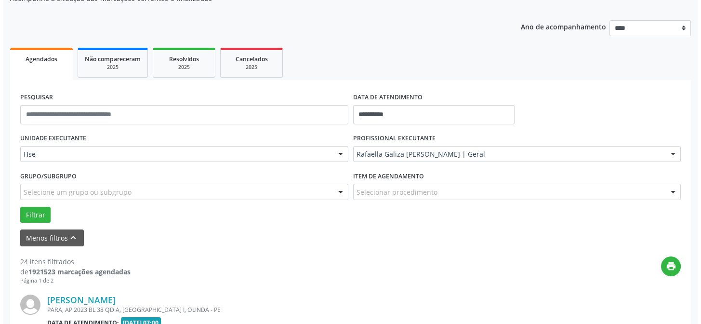
scroll to position [271, 0]
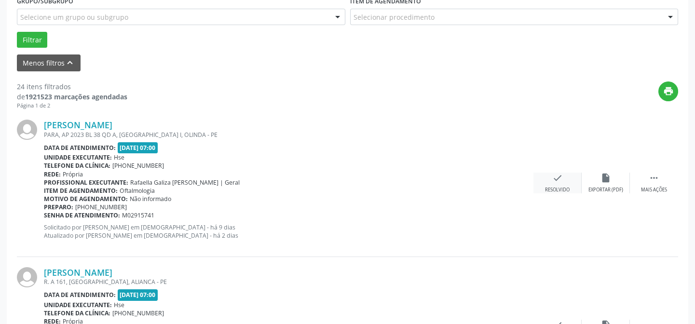
click at [557, 183] on div "check Resolvido" at bounding box center [557, 183] width 48 height 21
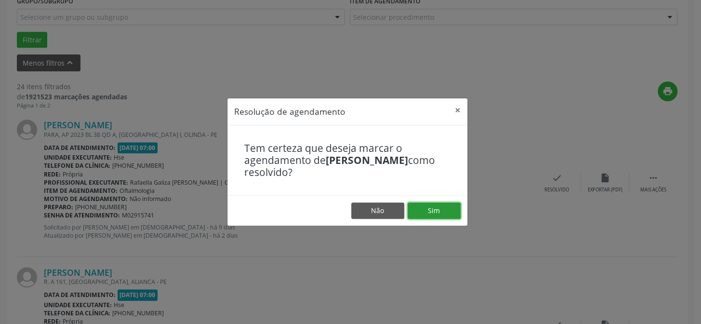
click at [435, 210] on button "Sim" at bounding box center [434, 210] width 53 height 16
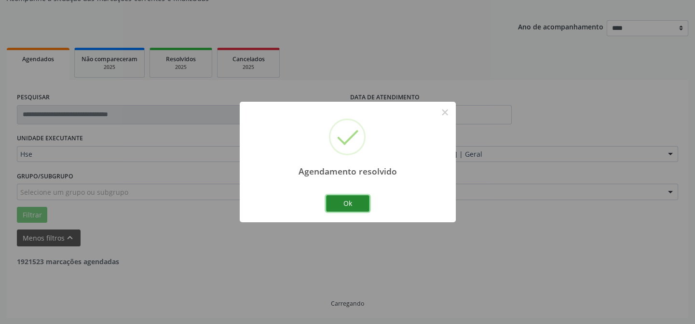
click at [347, 206] on button "Ok" at bounding box center [347, 203] width 43 height 16
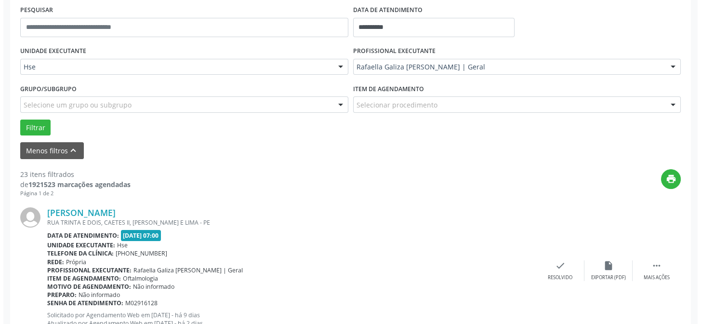
scroll to position [228, 0]
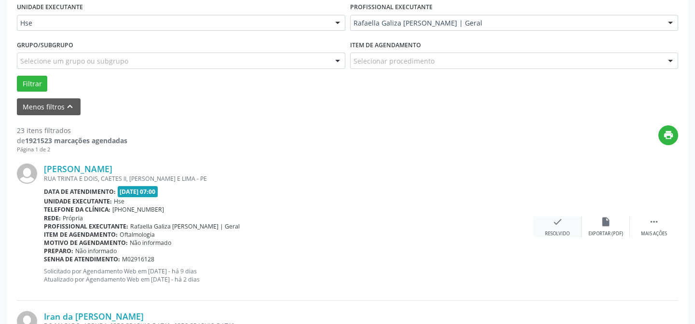
click at [549, 228] on div "check Resolvido" at bounding box center [557, 226] width 48 height 21
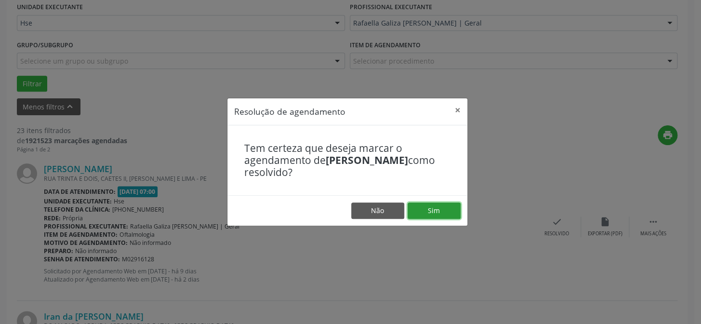
click at [436, 208] on button "Sim" at bounding box center [434, 210] width 53 height 16
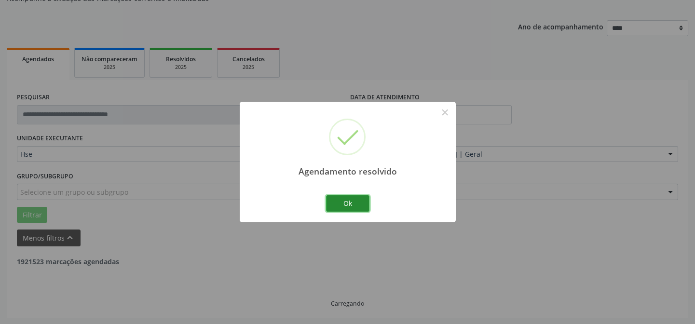
click at [343, 200] on button "Ok" at bounding box center [347, 203] width 43 height 16
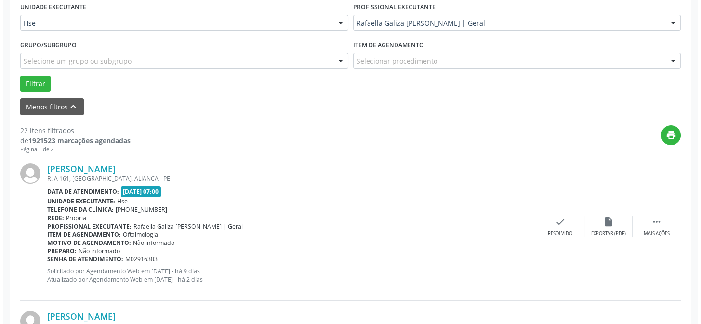
scroll to position [271, 0]
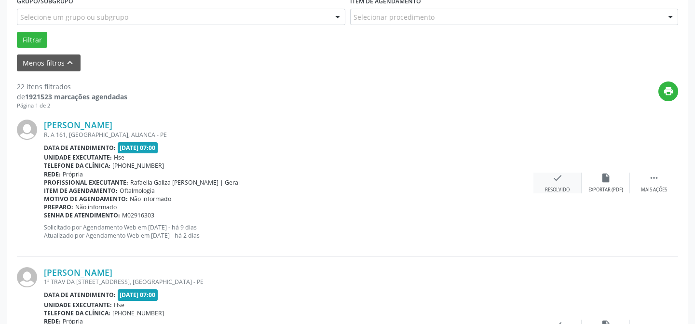
click at [552, 178] on icon "check" at bounding box center [557, 178] width 11 height 11
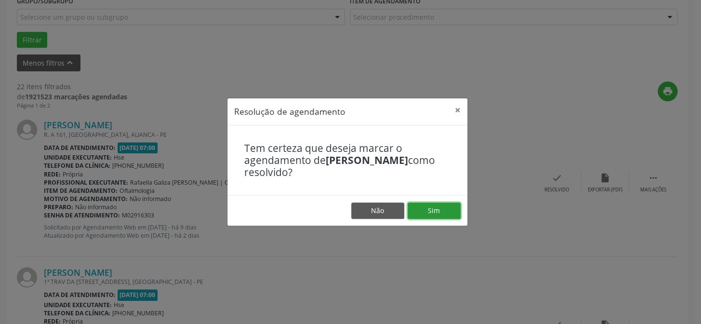
click at [438, 212] on button "Sim" at bounding box center [434, 210] width 53 height 16
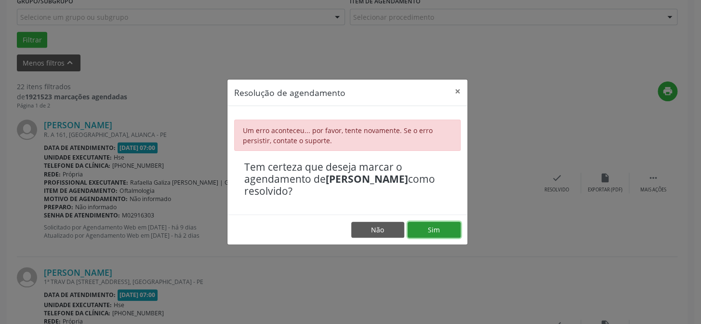
click at [443, 229] on button "Sim" at bounding box center [434, 230] width 53 height 16
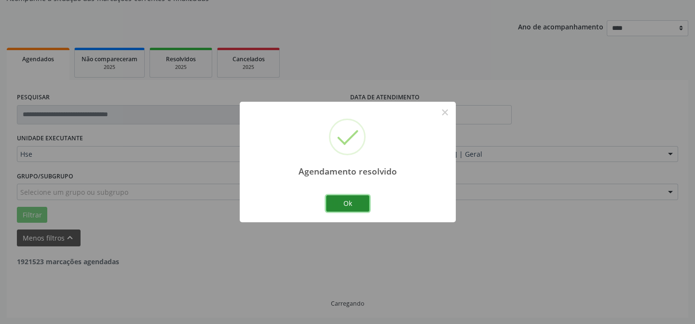
click at [358, 203] on button "Ok" at bounding box center [347, 203] width 43 height 16
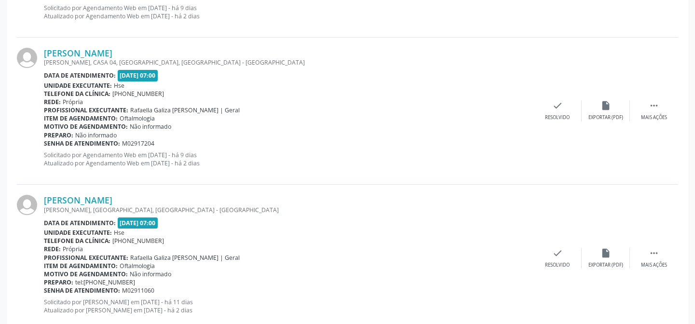
scroll to position [359, 0]
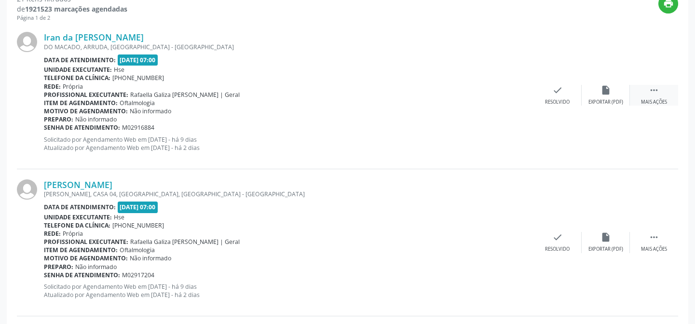
click at [651, 89] on icon "" at bounding box center [653, 90] width 11 height 11
click at [608, 90] on icon "alarm_off" at bounding box center [605, 90] width 11 height 11
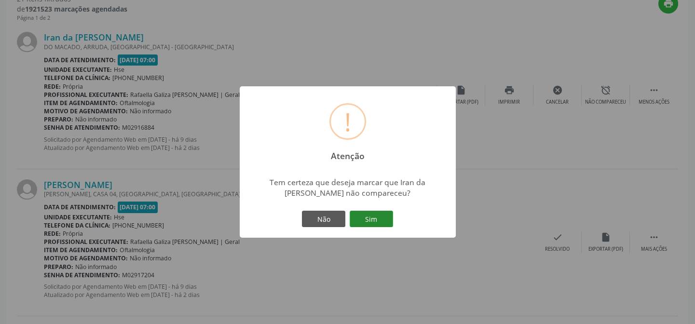
click at [376, 216] on button "Sim" at bounding box center [370, 219] width 43 height 16
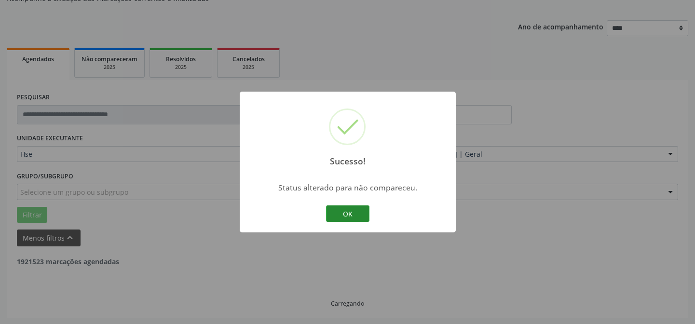
click at [360, 210] on button "OK" at bounding box center [347, 213] width 43 height 16
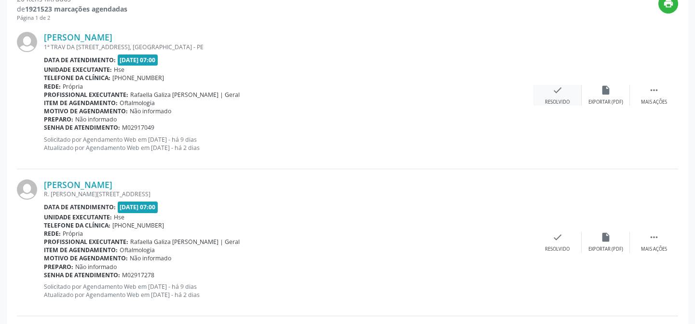
click at [545, 94] on div "check Resolvido" at bounding box center [557, 95] width 48 height 21
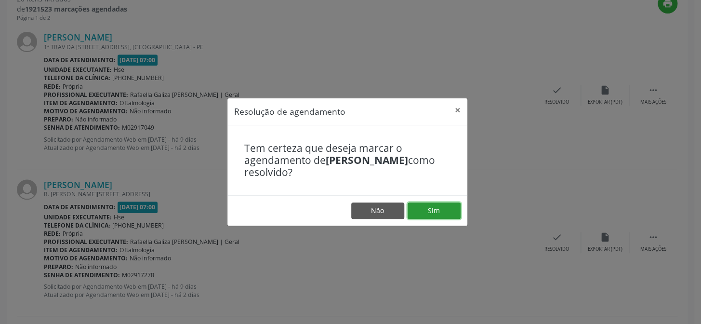
click at [449, 207] on button "Sim" at bounding box center [434, 210] width 53 height 16
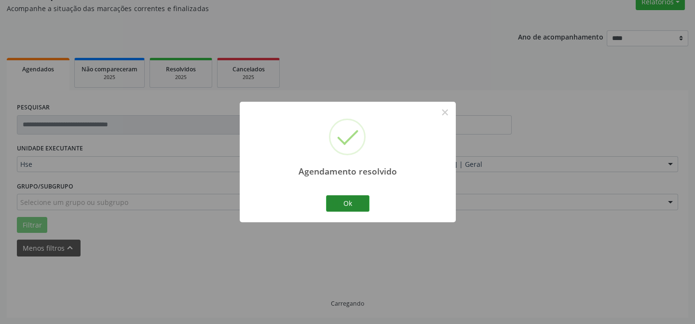
scroll to position [96, 0]
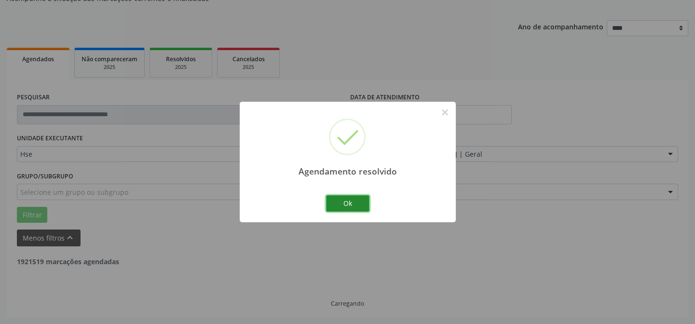
click at [362, 201] on button "Ok" at bounding box center [347, 203] width 43 height 16
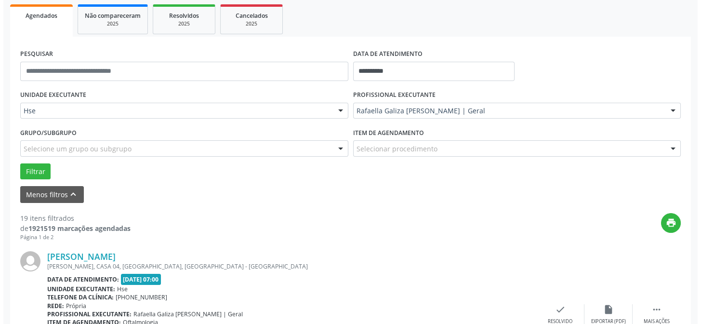
scroll to position [228, 0]
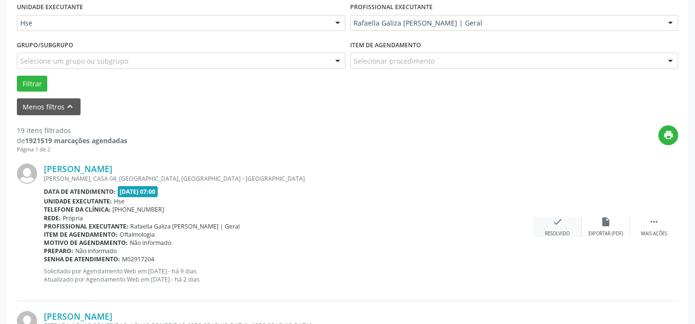
click at [554, 224] on icon "check" at bounding box center [557, 221] width 11 height 11
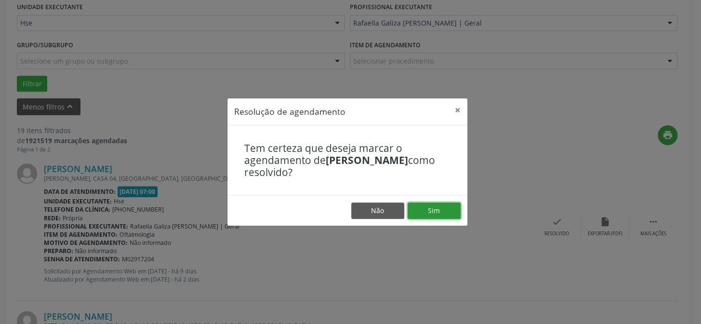
click at [453, 210] on button "Sim" at bounding box center [434, 210] width 53 height 16
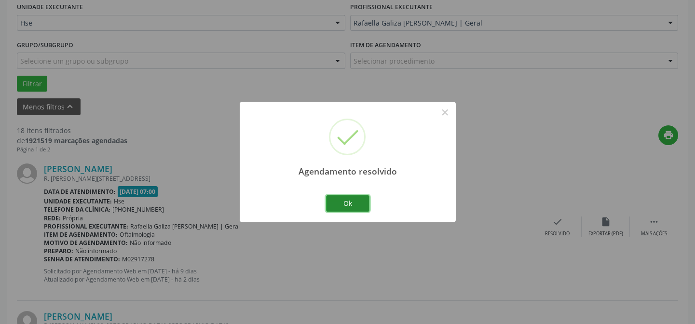
click at [360, 200] on button "Ok" at bounding box center [347, 203] width 43 height 16
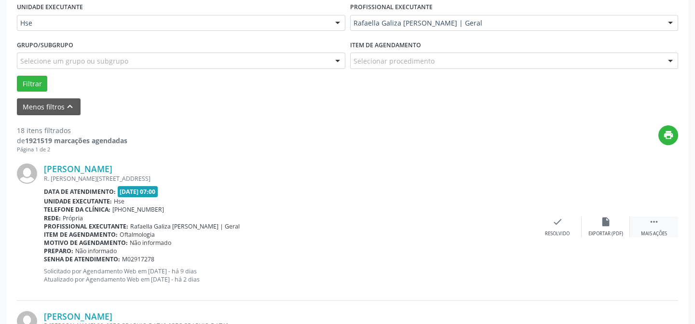
click at [661, 217] on div " Mais ações" at bounding box center [654, 226] width 48 height 21
click at [616, 227] on div "alarm_off Não compareceu" at bounding box center [605, 226] width 48 height 21
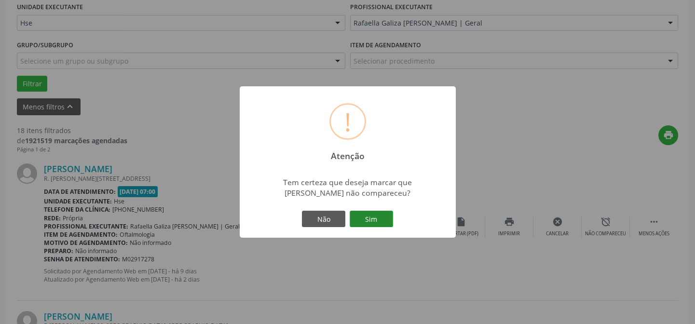
click at [389, 217] on button "Sim" at bounding box center [370, 219] width 43 height 16
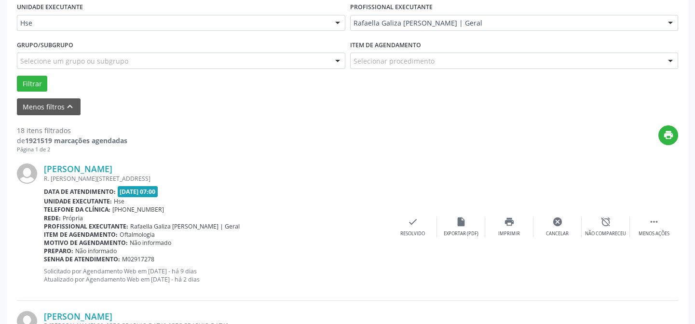
scroll to position [271, 0]
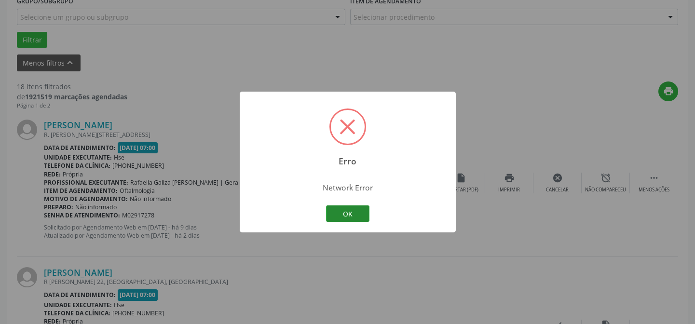
click at [352, 207] on button "OK" at bounding box center [347, 213] width 43 height 16
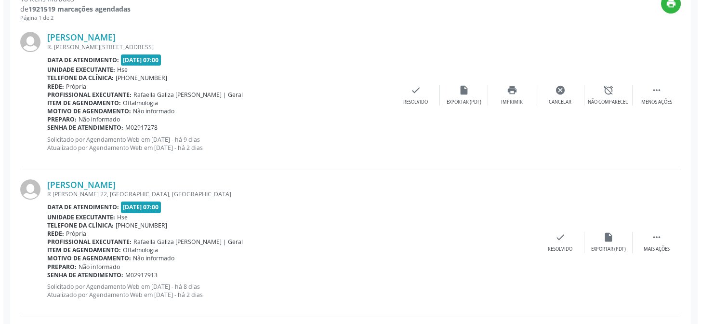
scroll to position [403, 0]
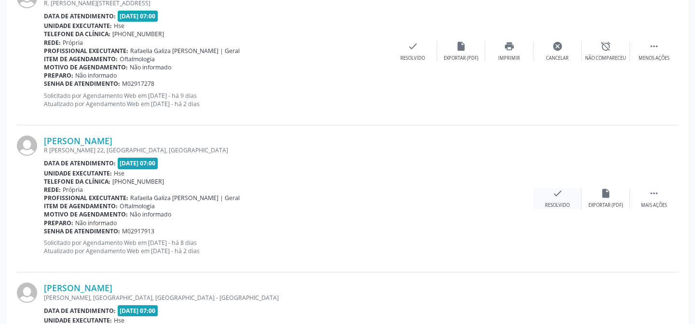
click at [553, 198] on div "check Resolvido" at bounding box center [557, 198] width 48 height 21
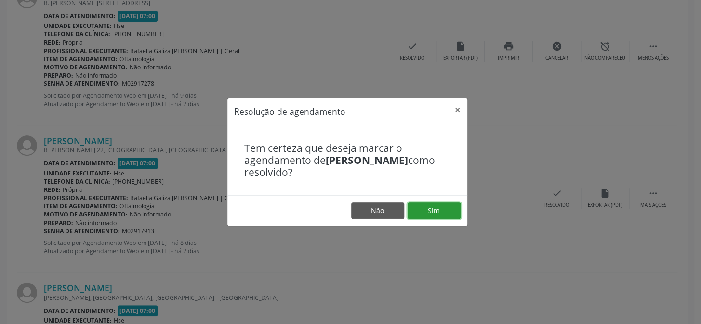
drag, startPoint x: 454, startPoint y: 212, endPoint x: 449, endPoint y: 209, distance: 5.4
click at [453, 212] on button "Sim" at bounding box center [434, 210] width 53 height 16
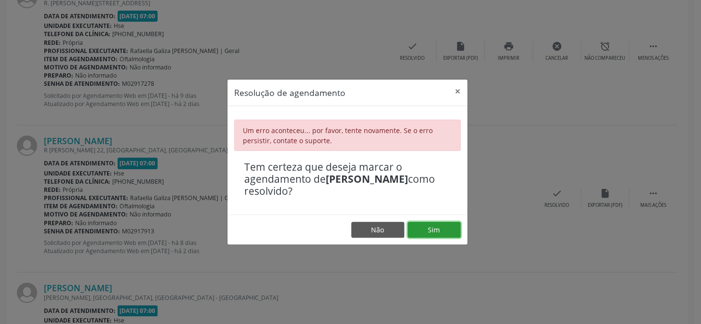
click at [435, 231] on button "Sim" at bounding box center [434, 230] width 53 height 16
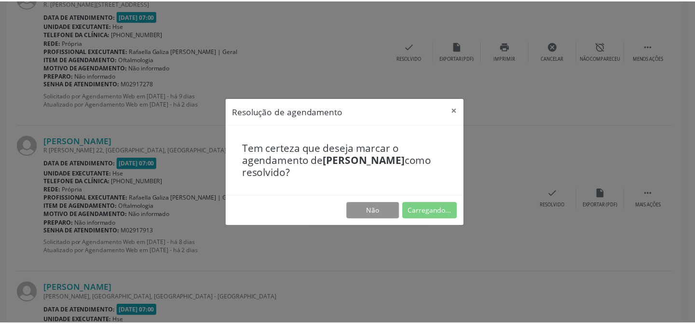
scroll to position [86, 0]
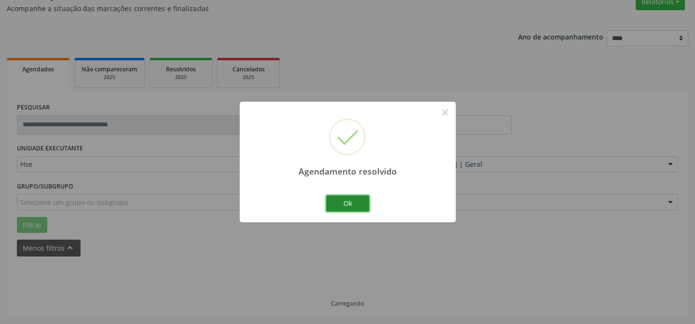
click at [351, 202] on button "Ok" at bounding box center [347, 203] width 43 height 16
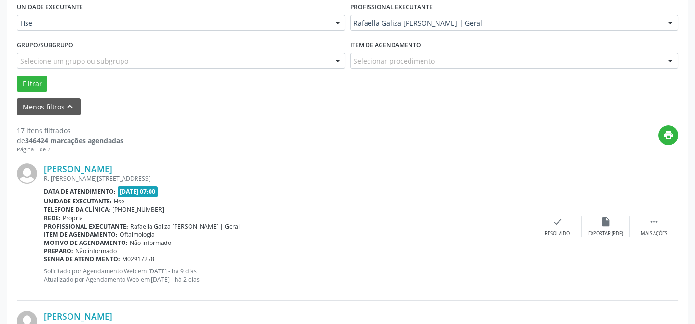
scroll to position [271, 0]
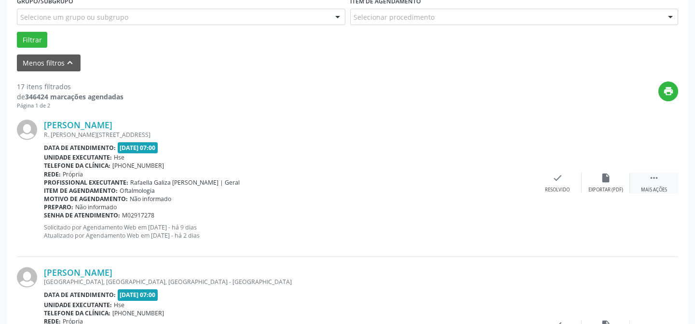
click at [651, 178] on icon "" at bounding box center [653, 178] width 11 height 11
click at [599, 181] on div "alarm_off Não compareceu" at bounding box center [605, 183] width 48 height 21
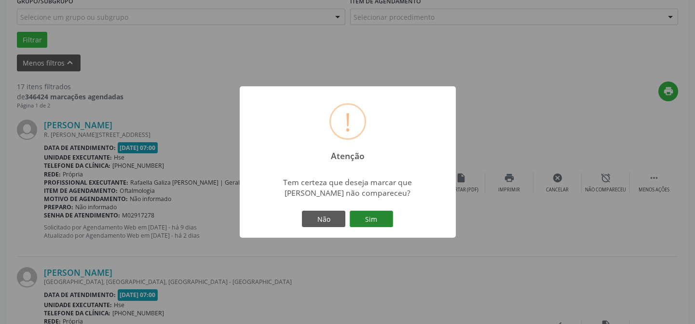
click at [381, 215] on button "Sim" at bounding box center [370, 219] width 43 height 16
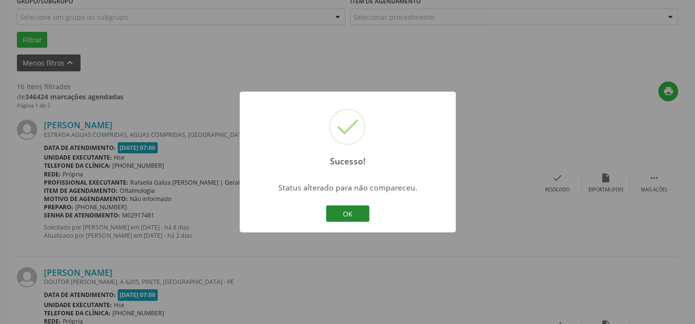
click at [362, 210] on button "OK" at bounding box center [347, 213] width 43 height 16
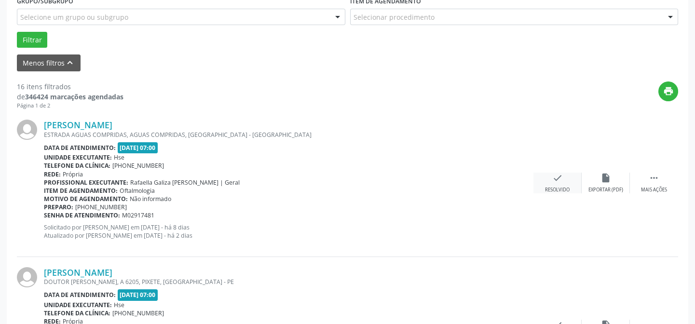
click at [563, 174] on div "check Resolvido" at bounding box center [557, 183] width 48 height 21
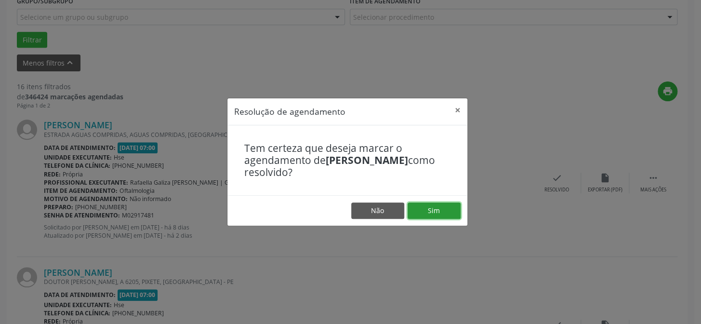
click at [433, 208] on button "Sim" at bounding box center [434, 210] width 53 height 16
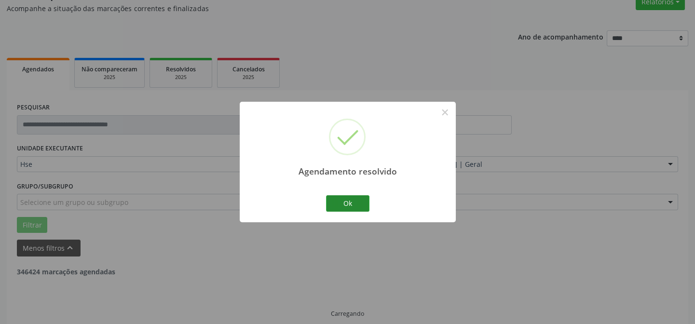
scroll to position [96, 0]
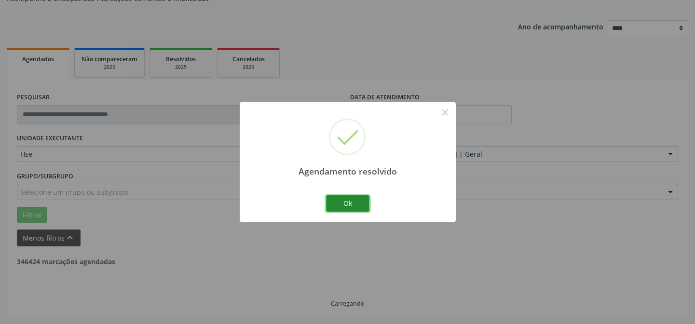
click at [346, 200] on button "Ok" at bounding box center [347, 203] width 43 height 16
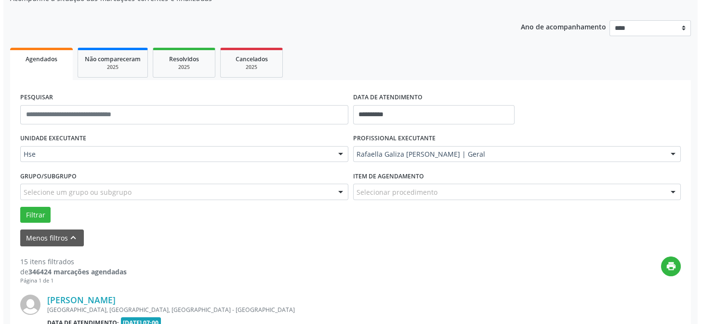
scroll to position [184, 0]
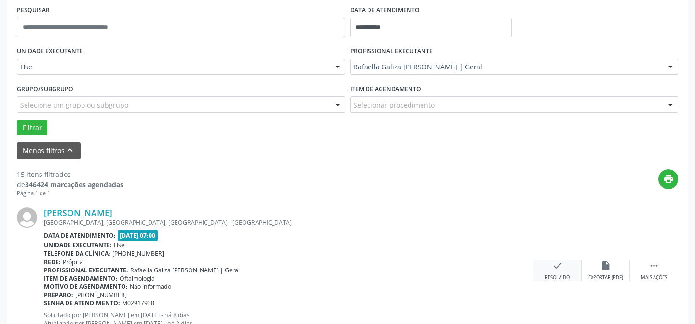
click at [551, 270] on div "check Resolvido" at bounding box center [557, 270] width 48 height 21
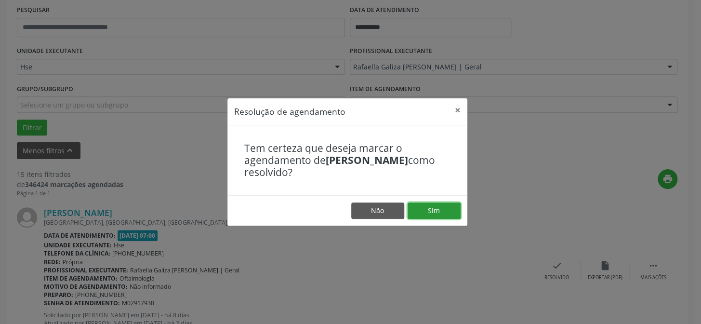
click at [452, 207] on button "Sim" at bounding box center [434, 210] width 53 height 16
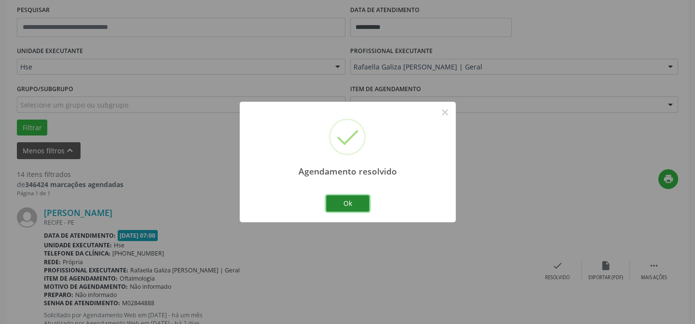
click at [355, 199] on button "Ok" at bounding box center [347, 203] width 43 height 16
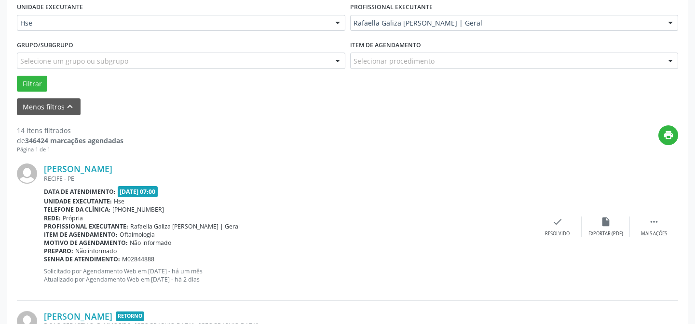
scroll to position [315, 0]
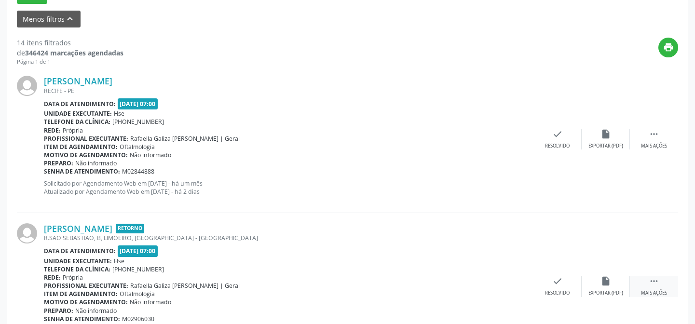
click at [650, 287] on div " Mais ações" at bounding box center [654, 286] width 48 height 21
click at [599, 291] on div "Não compareceu" at bounding box center [605, 293] width 41 height 7
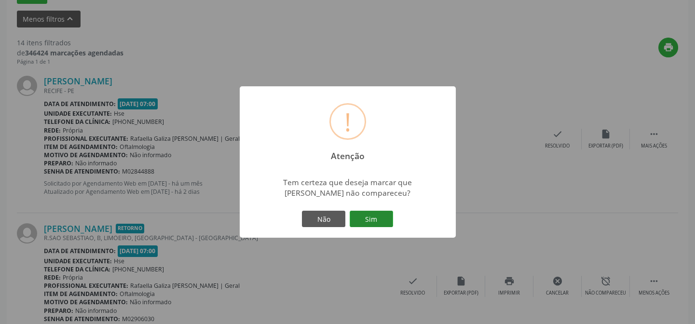
drag, startPoint x: 382, startPoint y: 218, endPoint x: 378, endPoint y: 229, distance: 12.2
click at [382, 217] on button "Sim" at bounding box center [370, 219] width 43 height 16
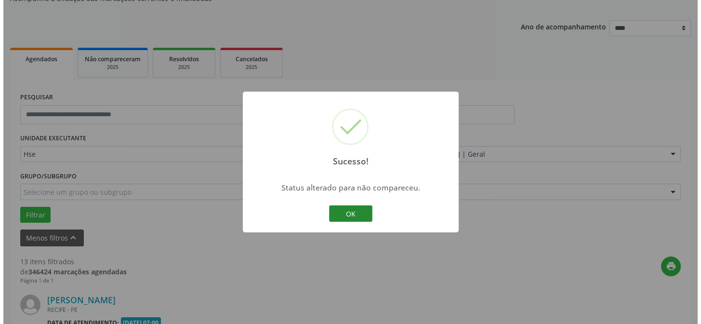
scroll to position [535, 0]
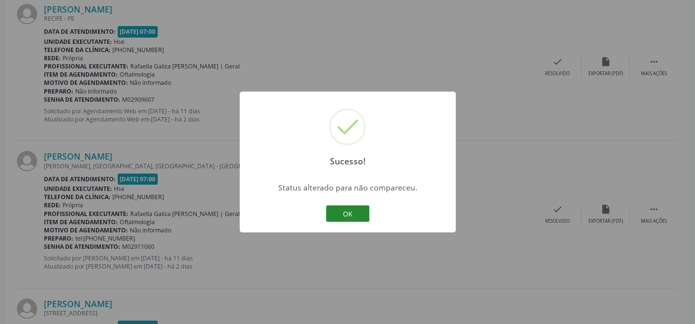
click at [361, 213] on button "OK" at bounding box center [347, 213] width 43 height 16
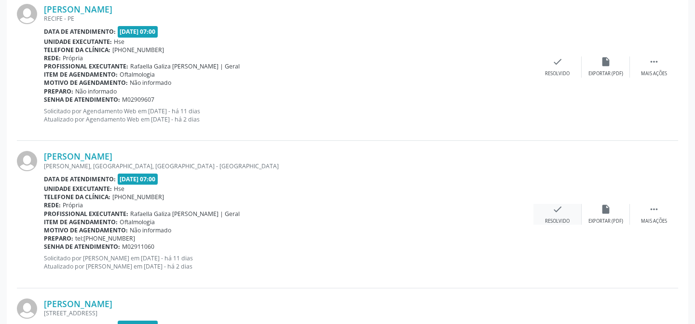
click at [552, 211] on icon "check" at bounding box center [557, 209] width 11 height 11
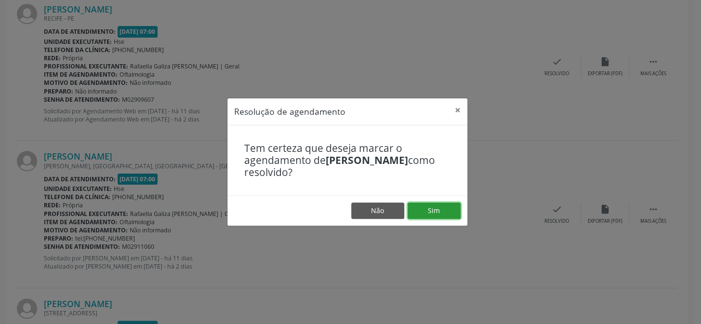
click at [441, 208] on button "Sim" at bounding box center [434, 210] width 53 height 16
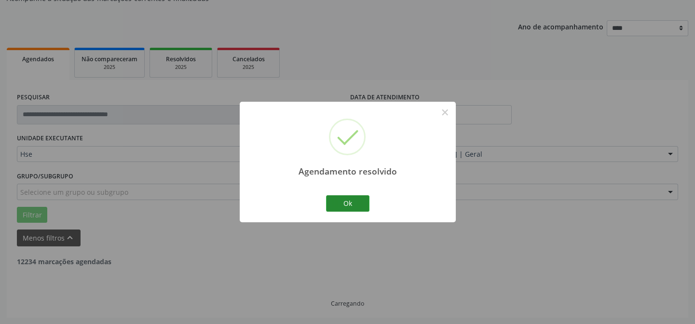
click at [361, 204] on button "Ok" at bounding box center [347, 203] width 43 height 16
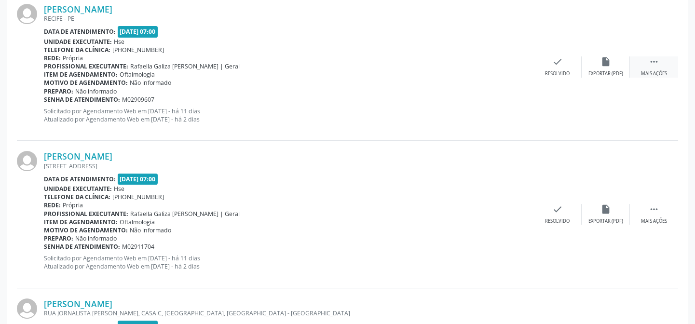
click at [656, 66] on icon "" at bounding box center [653, 61] width 11 height 11
click at [603, 70] on div "Não compareceu" at bounding box center [605, 73] width 41 height 7
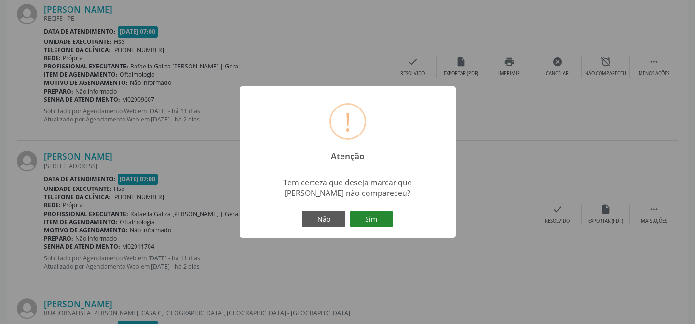
click at [374, 219] on button "Sim" at bounding box center [370, 219] width 43 height 16
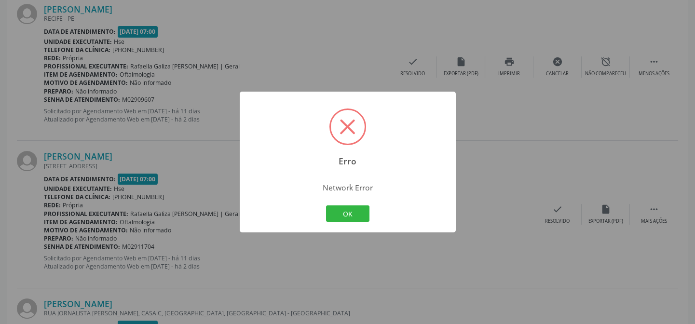
click at [326, 205] on button "OK" at bounding box center [347, 213] width 43 height 16
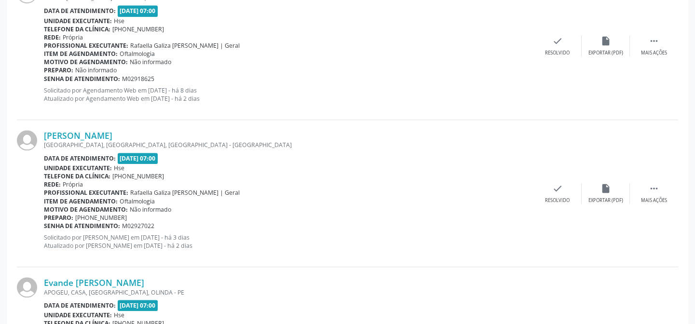
scroll to position [1805, 0]
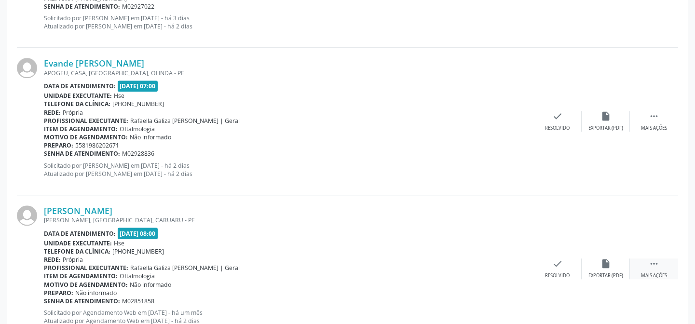
click at [650, 262] on icon "" at bounding box center [653, 263] width 11 height 11
click at [584, 262] on div "alarm_off Não compareceu" at bounding box center [605, 268] width 48 height 21
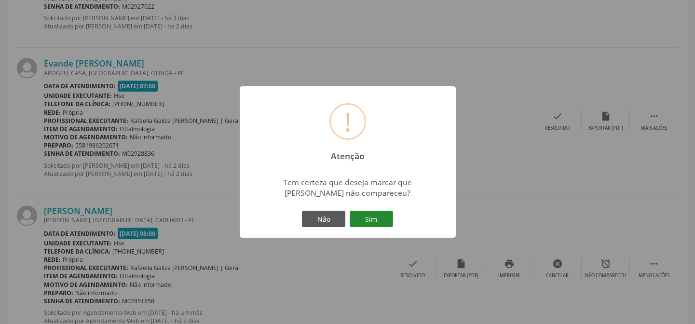
click at [380, 213] on button "Sim" at bounding box center [370, 219] width 43 height 16
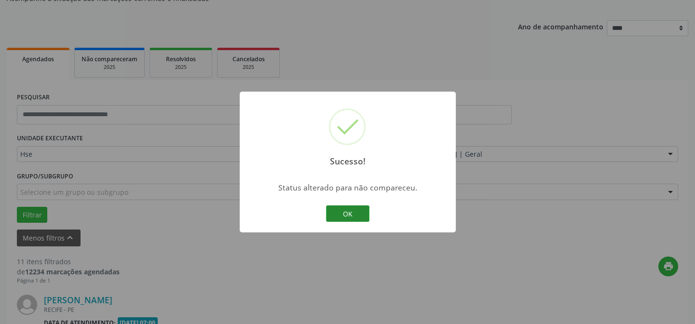
scroll to position [1691, 0]
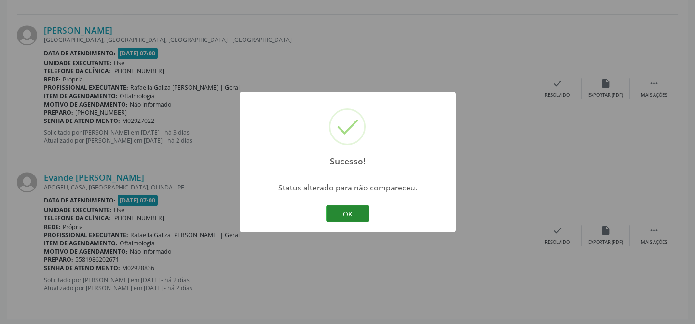
click at [357, 214] on button "OK" at bounding box center [347, 213] width 43 height 16
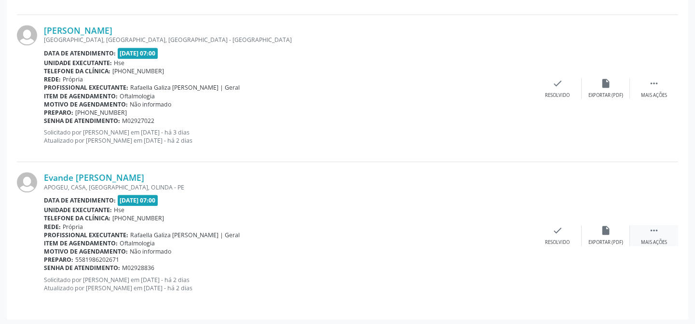
click at [646, 231] on div " Mais ações" at bounding box center [654, 235] width 48 height 21
click at [606, 232] on icon "alarm_off" at bounding box center [605, 230] width 11 height 11
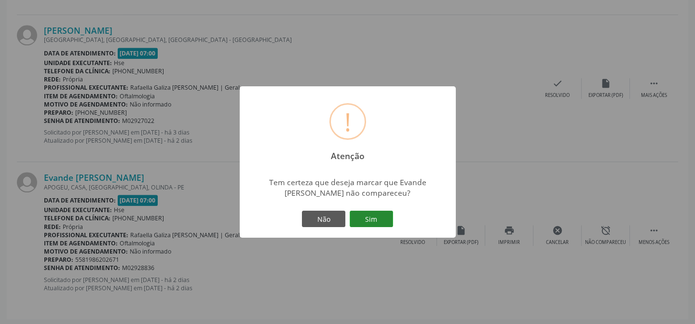
click at [372, 216] on button "Sim" at bounding box center [370, 219] width 43 height 16
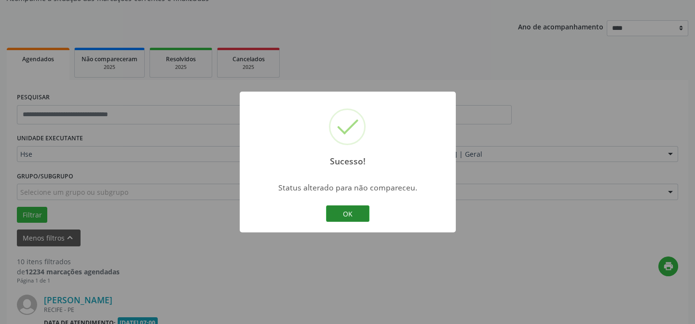
scroll to position [1543, 0]
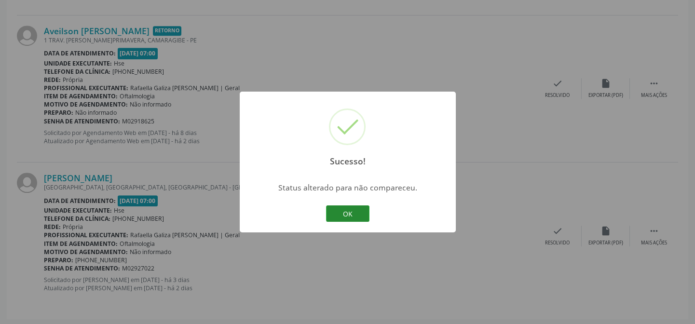
click at [347, 215] on button "OK" at bounding box center [347, 213] width 43 height 16
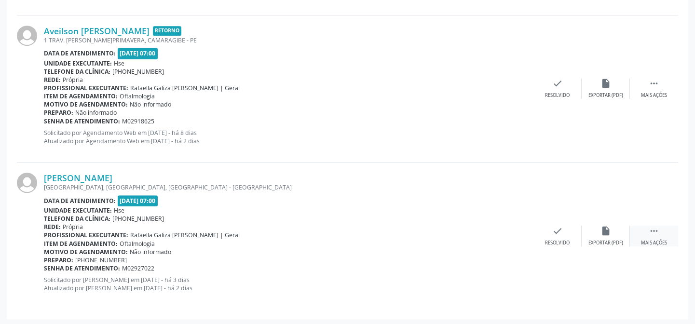
click at [653, 231] on icon "" at bounding box center [653, 231] width 11 height 11
click at [615, 230] on div "alarm_off Não compareceu" at bounding box center [605, 236] width 48 height 21
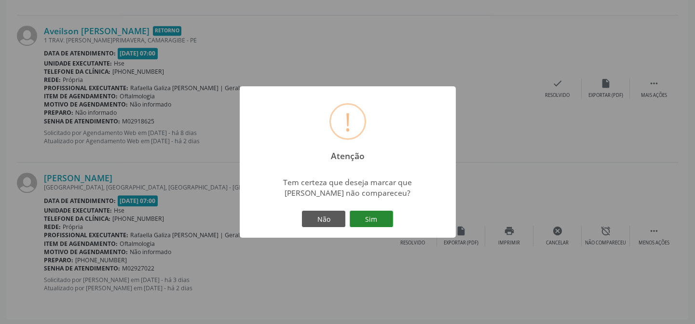
click at [367, 216] on button "Sim" at bounding box center [370, 219] width 43 height 16
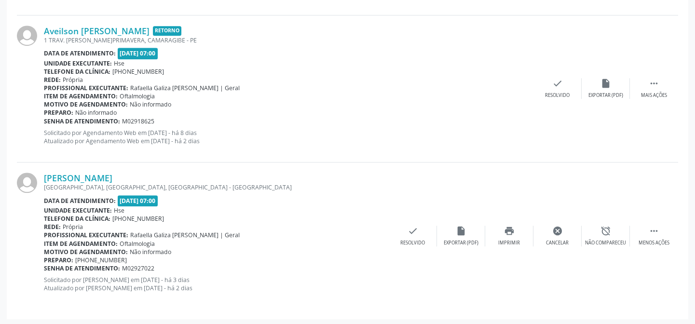
scroll to position [96, 0]
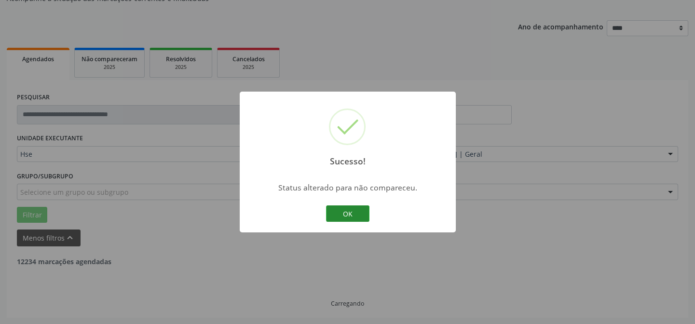
click at [358, 214] on button "OK" at bounding box center [347, 213] width 43 height 16
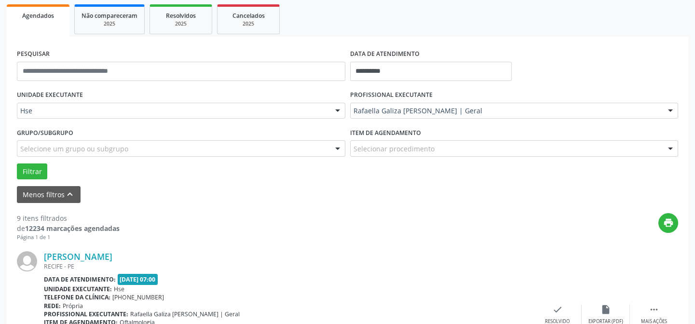
scroll to position [184, 0]
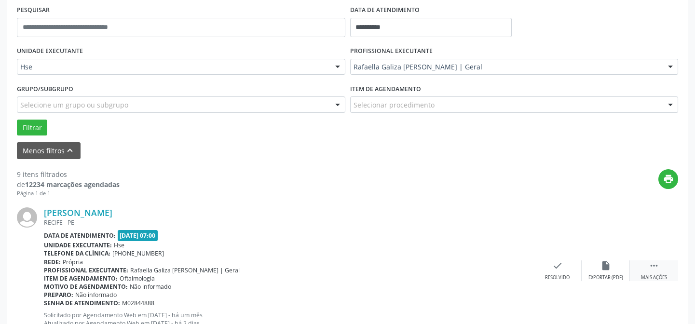
click at [662, 270] on div " Mais ações" at bounding box center [654, 270] width 48 height 21
click at [598, 268] on div "alarm_off Não compareceu" at bounding box center [605, 270] width 48 height 21
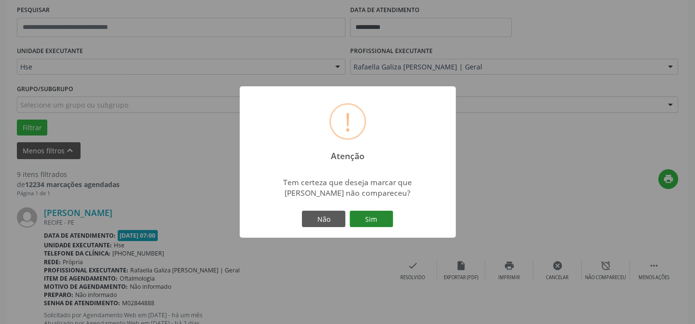
click at [380, 221] on button "Sim" at bounding box center [370, 219] width 43 height 16
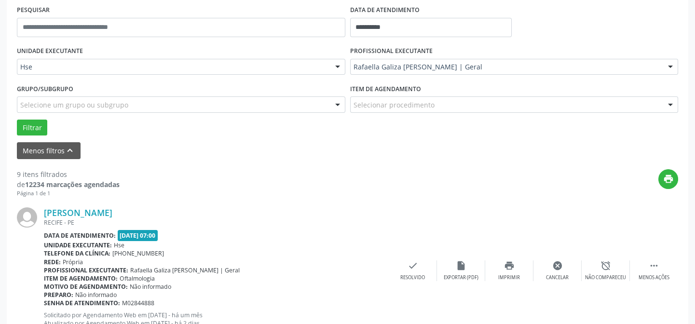
scroll to position [315, 0]
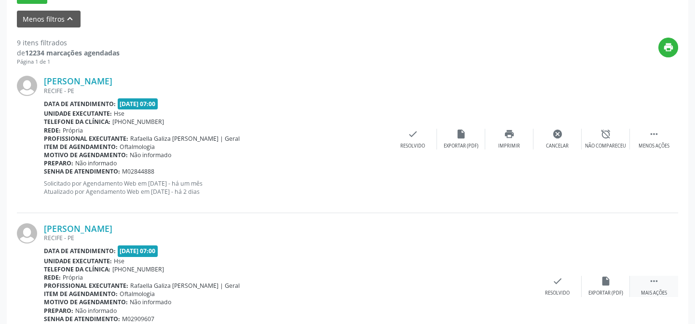
click at [657, 284] on icon "" at bounding box center [653, 281] width 11 height 11
click at [600, 284] on icon "alarm_off" at bounding box center [605, 281] width 11 height 11
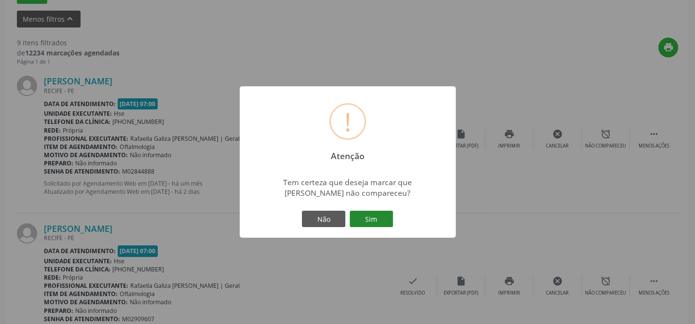
click at [378, 216] on button "Sim" at bounding box center [370, 219] width 43 height 16
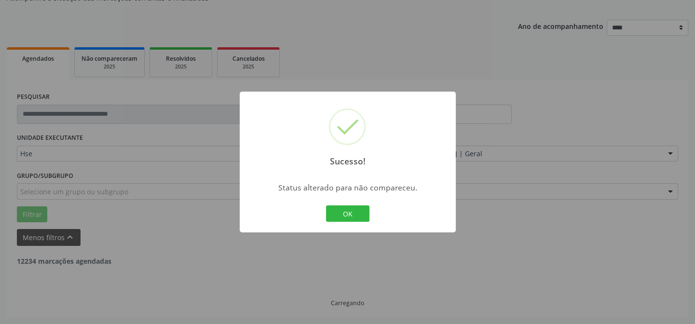
scroll to position [96, 0]
click at [330, 215] on button "OK" at bounding box center [347, 213] width 43 height 16
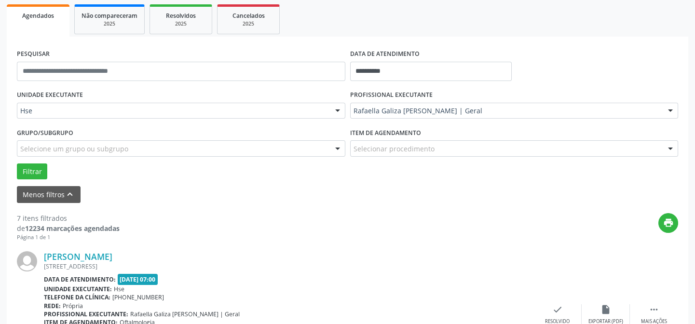
scroll to position [184, 0]
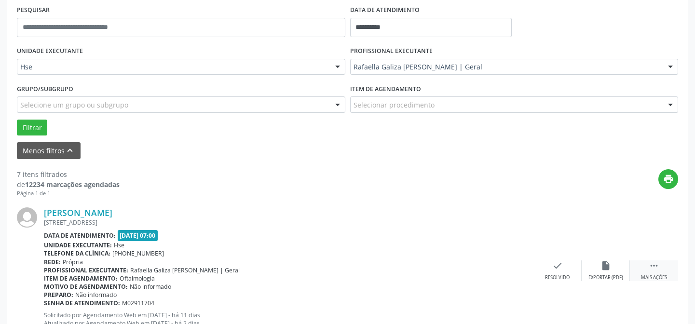
click at [647, 267] on div " Mais ações" at bounding box center [654, 270] width 48 height 21
click at [613, 266] on div "alarm_off Não compareceu" at bounding box center [605, 270] width 48 height 21
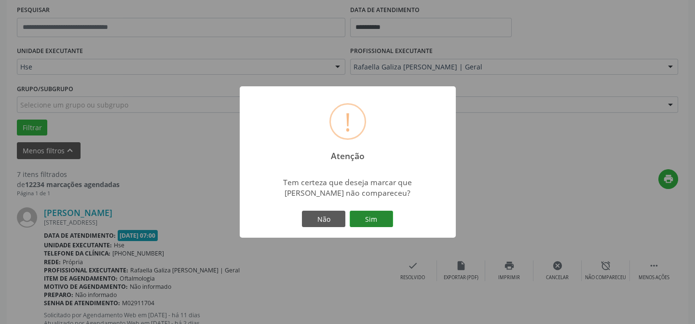
click at [382, 218] on button "Sim" at bounding box center [370, 219] width 43 height 16
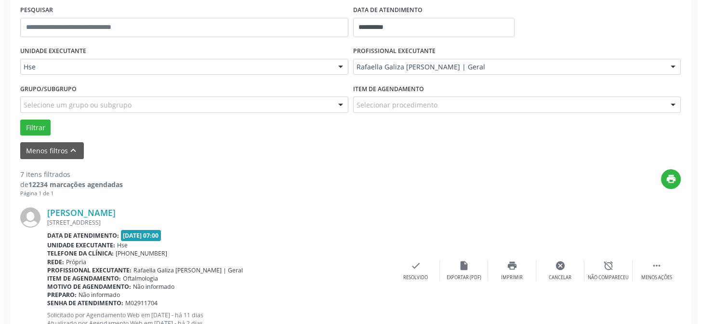
scroll to position [359, 0]
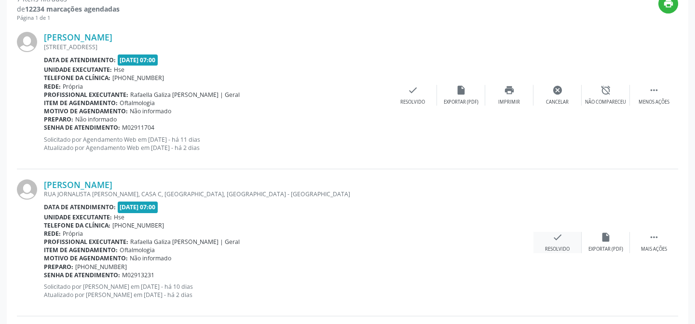
click at [557, 242] on div "check Resolvido" at bounding box center [557, 242] width 48 height 21
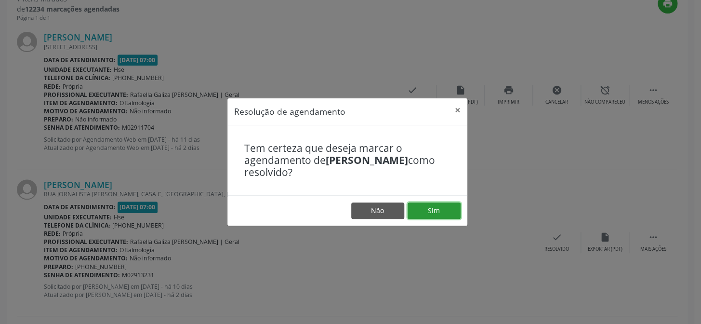
click at [443, 214] on button "Sim" at bounding box center [434, 210] width 53 height 16
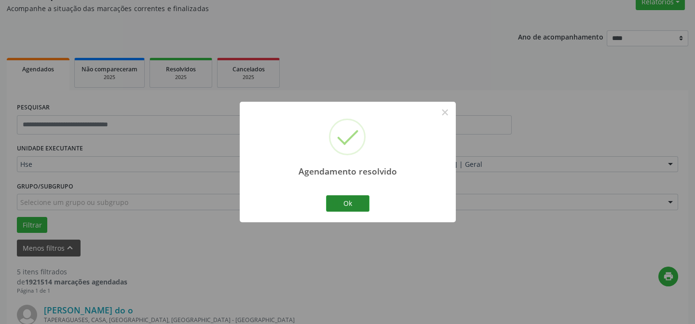
scroll to position [96, 0]
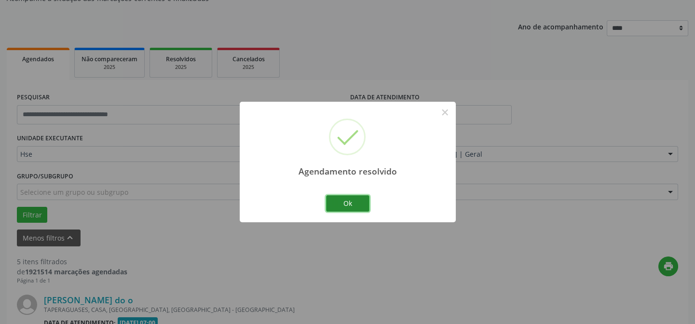
click at [359, 205] on button "Ok" at bounding box center [347, 203] width 43 height 16
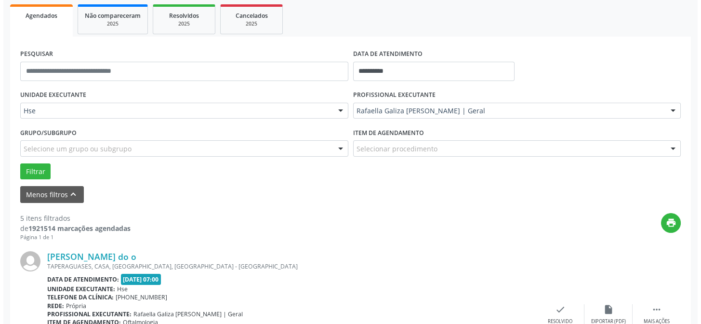
scroll to position [228, 0]
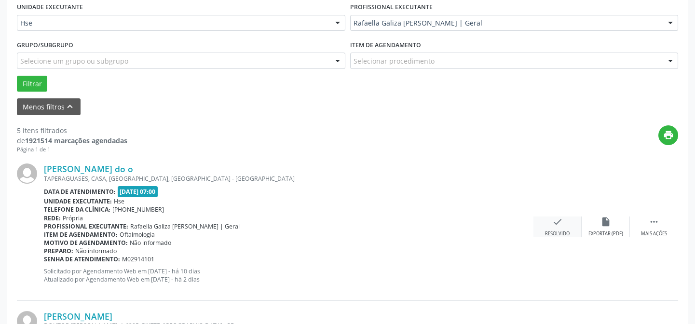
click at [562, 228] on div "check Resolvido" at bounding box center [557, 226] width 48 height 21
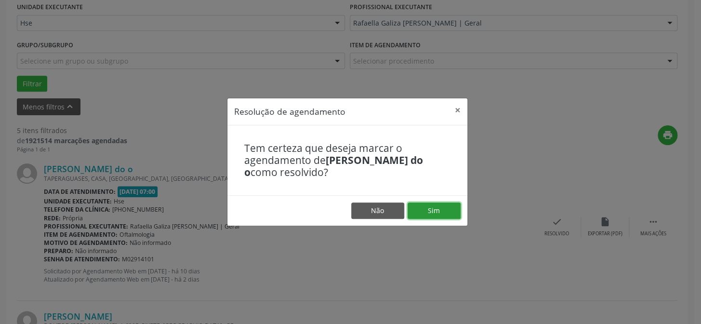
click at [439, 213] on button "Sim" at bounding box center [434, 210] width 53 height 16
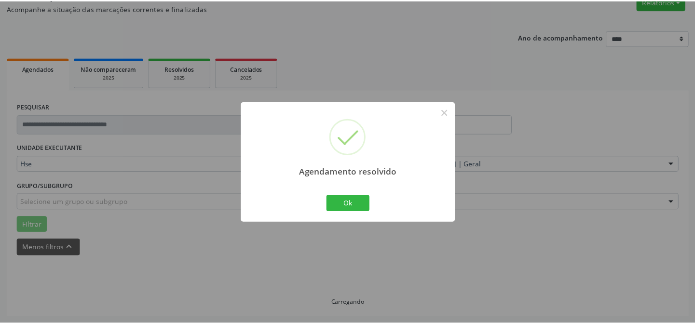
scroll to position [86, 0]
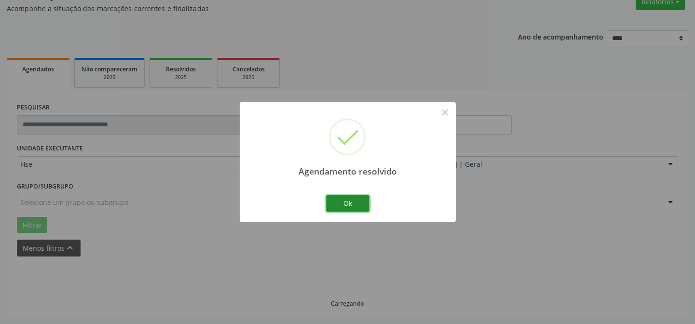
click at [357, 202] on button "Ok" at bounding box center [347, 203] width 43 height 16
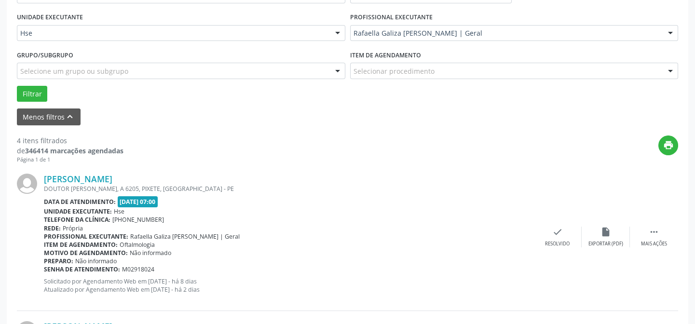
scroll to position [261, 0]
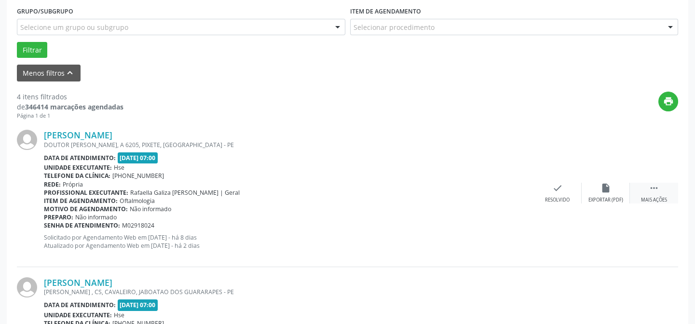
click at [655, 193] on div " Mais ações" at bounding box center [654, 193] width 48 height 21
click at [593, 197] on div "Não compareceu" at bounding box center [605, 200] width 41 height 7
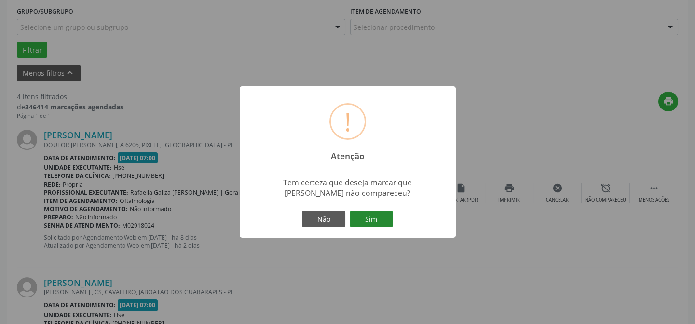
click at [385, 219] on button "Sim" at bounding box center [370, 219] width 43 height 16
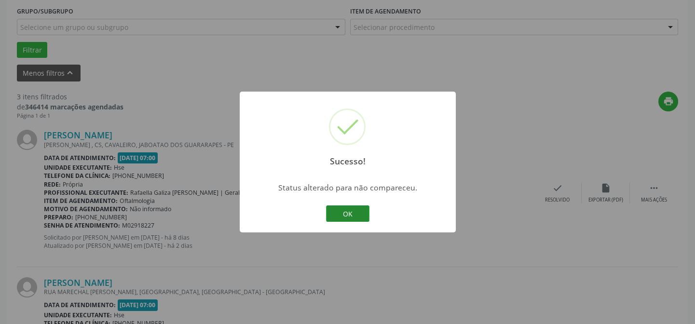
click at [355, 209] on button "OK" at bounding box center [347, 213] width 43 height 16
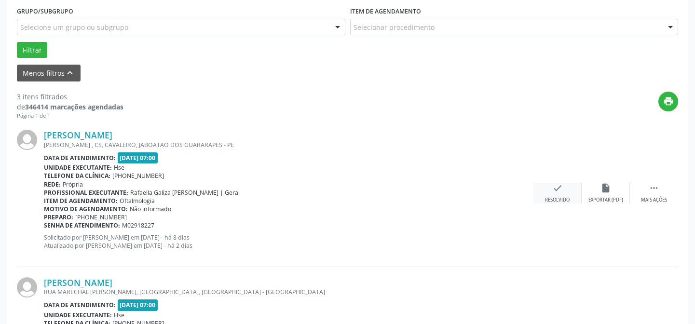
click at [551, 197] on div "Resolvido" at bounding box center [557, 200] width 25 height 7
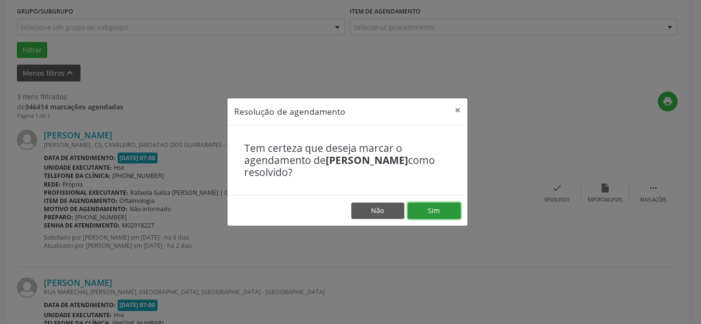
click at [443, 212] on button "Sim" at bounding box center [434, 210] width 53 height 16
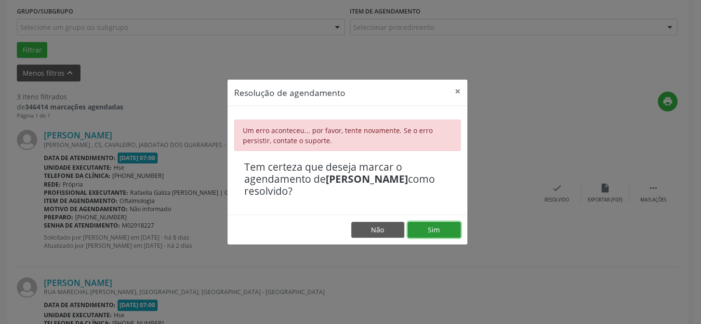
click at [440, 231] on button "Sim" at bounding box center [434, 230] width 53 height 16
click at [456, 232] on button "Sim" at bounding box center [434, 230] width 53 height 16
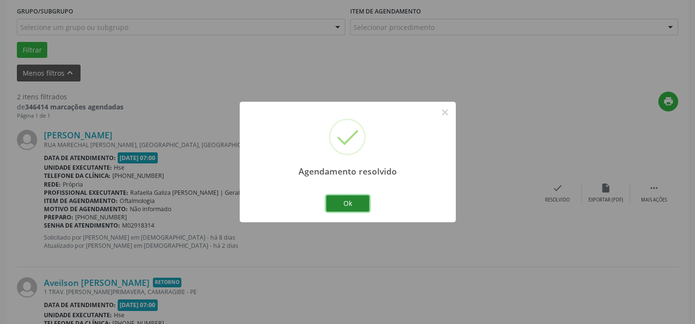
click at [359, 201] on button "Ok" at bounding box center [347, 203] width 43 height 16
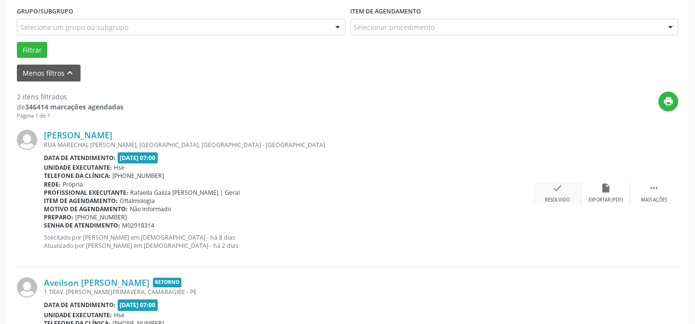
click at [563, 189] on div "check Resolvido" at bounding box center [557, 193] width 48 height 21
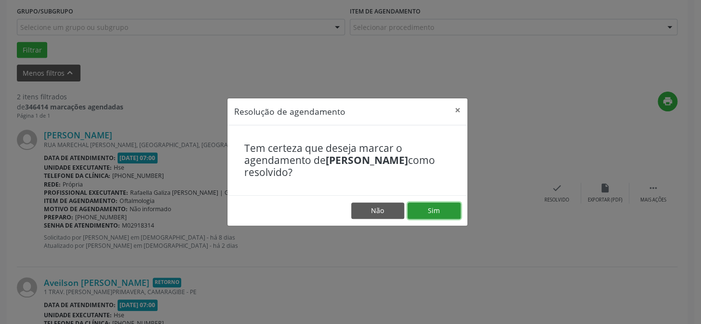
click at [448, 210] on button "Sim" at bounding box center [434, 210] width 53 height 16
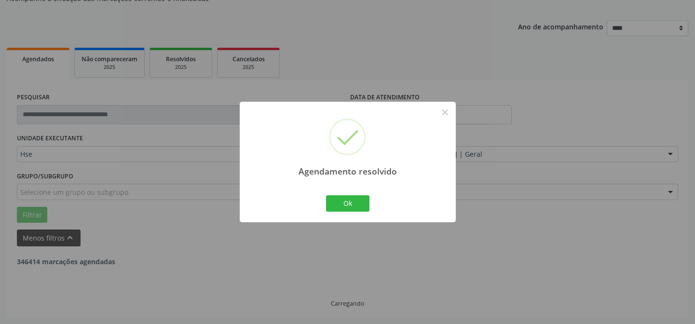
scroll to position [220, 0]
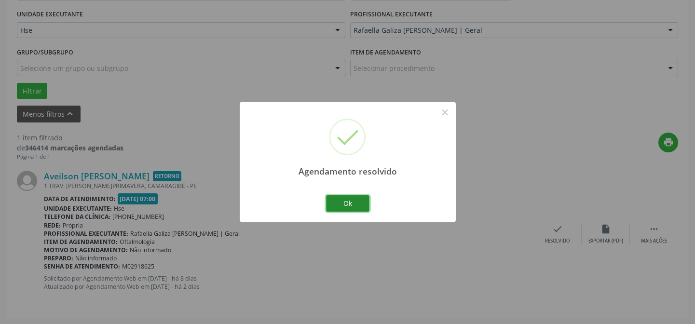
click at [353, 208] on button "Ok" at bounding box center [347, 203] width 43 height 16
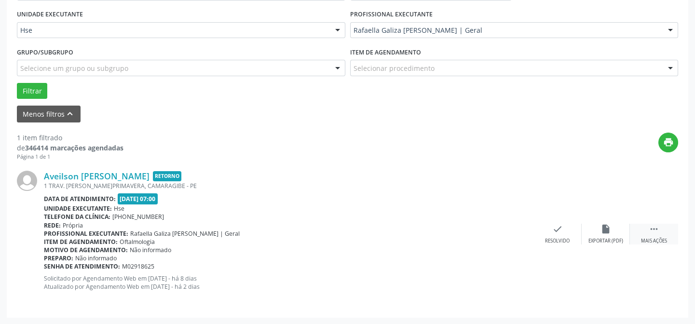
drag, startPoint x: 660, startPoint y: 232, endPoint x: 632, endPoint y: 237, distance: 28.8
click at [660, 232] on div " Mais ações" at bounding box center [654, 234] width 48 height 21
click at [619, 235] on div "alarm_off Não compareceu" at bounding box center [605, 234] width 48 height 21
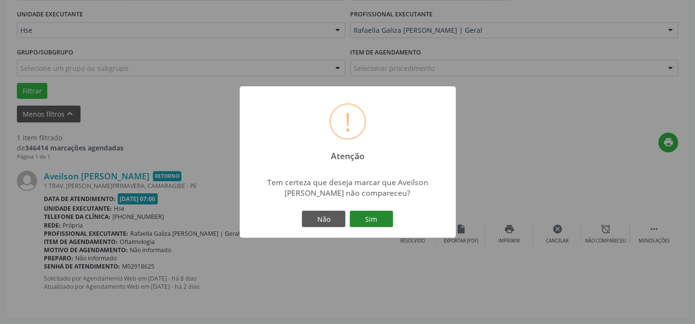
click at [385, 214] on button "Sim" at bounding box center [370, 219] width 43 height 16
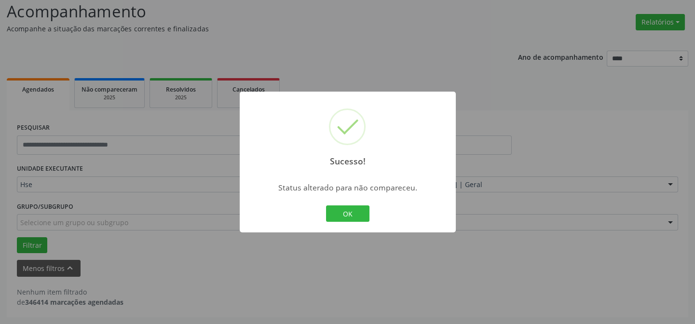
scroll to position [65, 0]
click at [355, 209] on button "OK" at bounding box center [347, 213] width 43 height 16
